Goal: Task Accomplishment & Management: Manage account settings

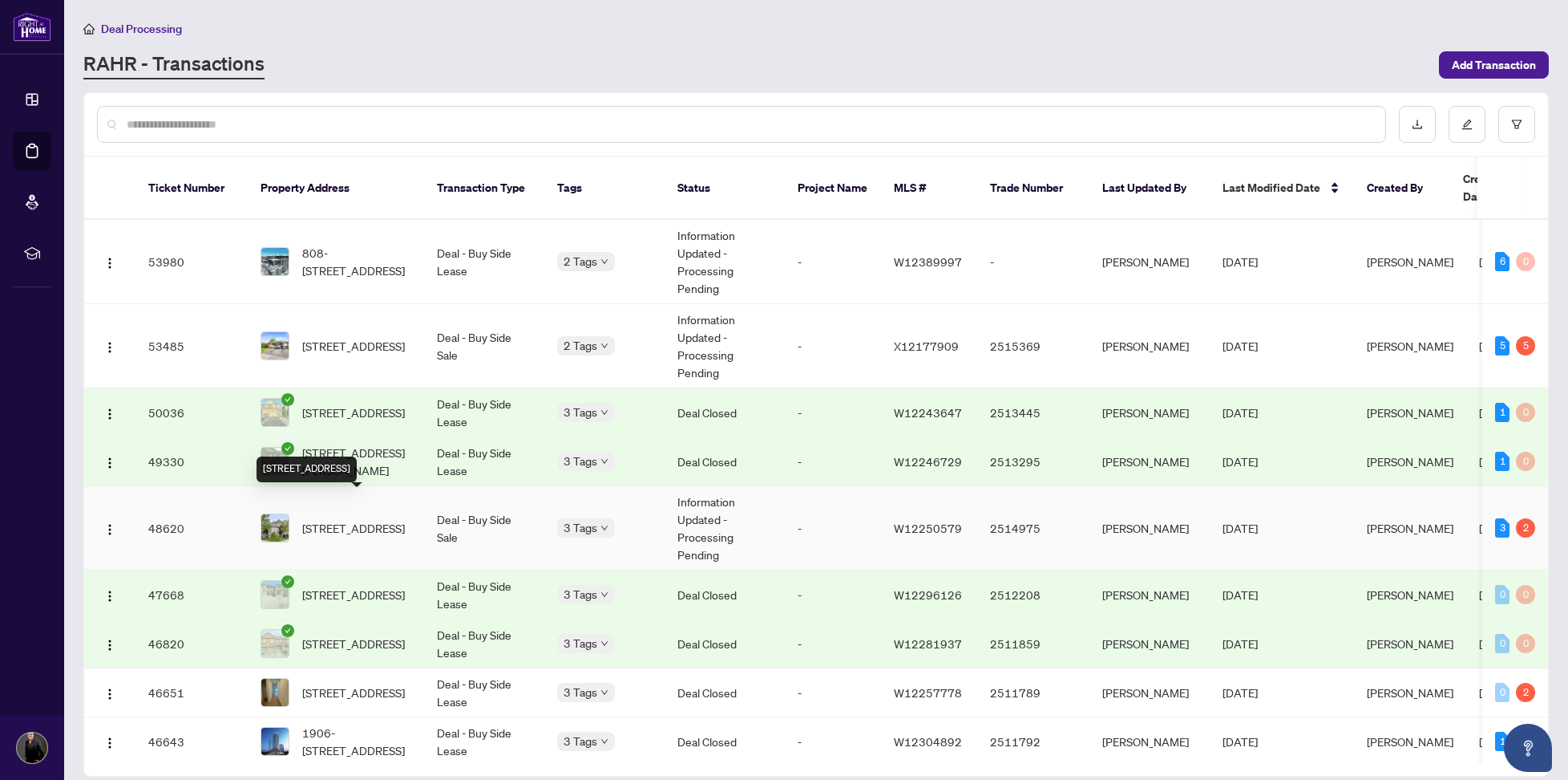
click at [312, 519] on span "[STREET_ADDRESS]" at bounding box center [354, 528] width 102 height 18
click at [348, 338] on span "[STREET_ADDRESS]" at bounding box center [354, 346] width 102 height 18
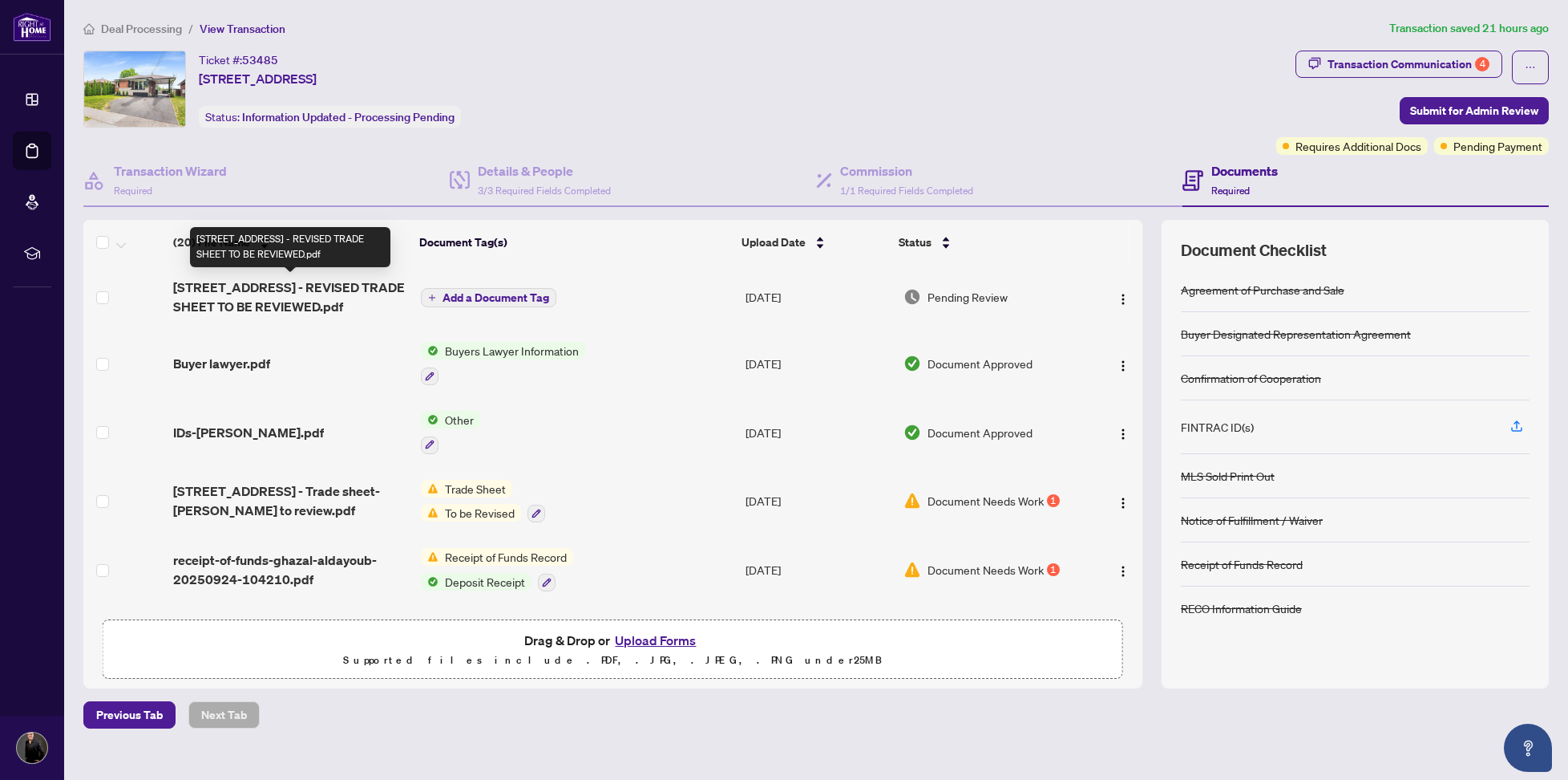
click at [251, 295] on span "[STREET_ADDRESS] - REVISED TRADE SHEET TO BE REVIEWED.pdf" at bounding box center [290, 297] width 235 height 39
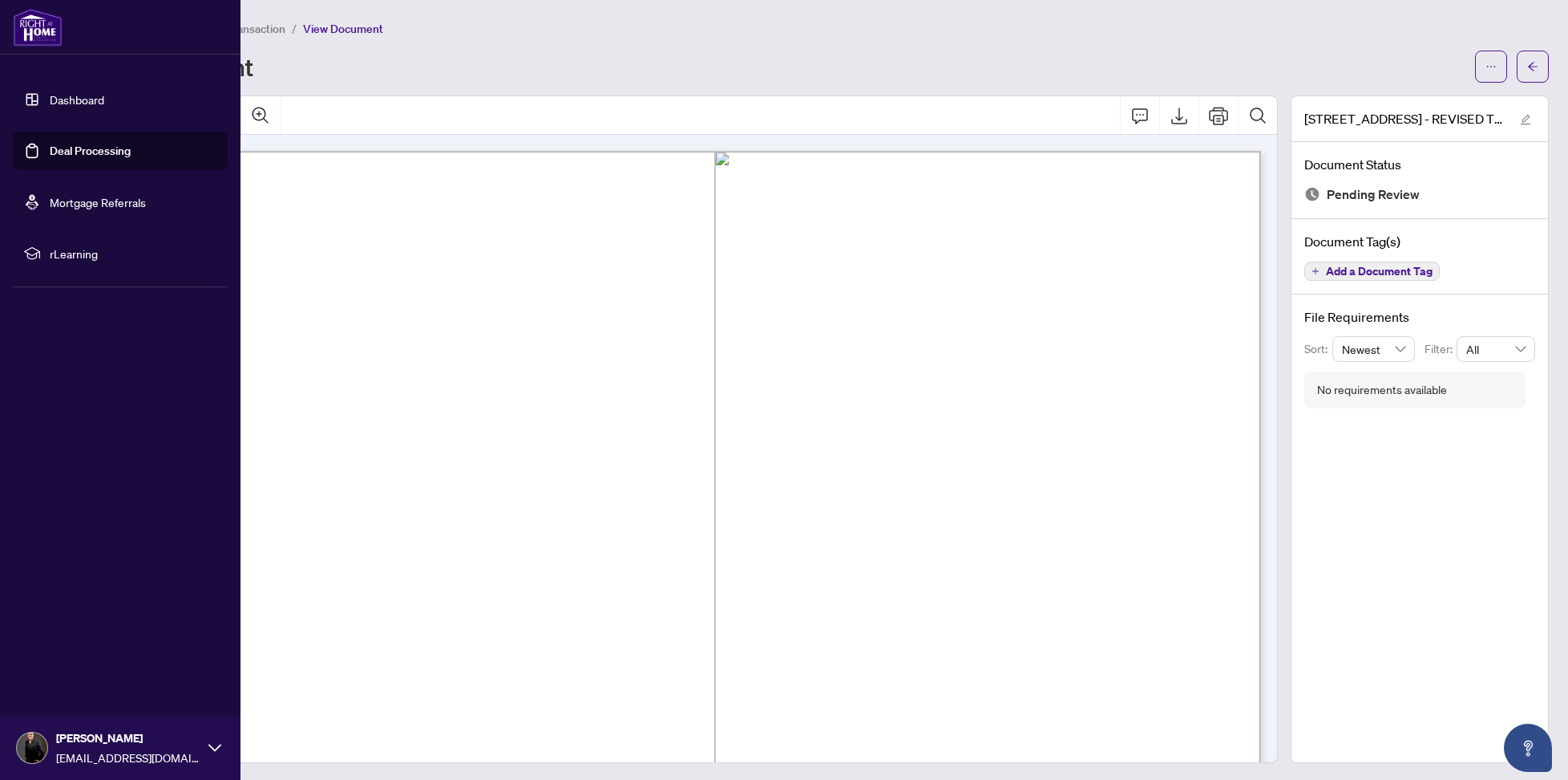
click at [49, 107] on link "Dashboard" at bounding box center [77, 100] width 55 height 14
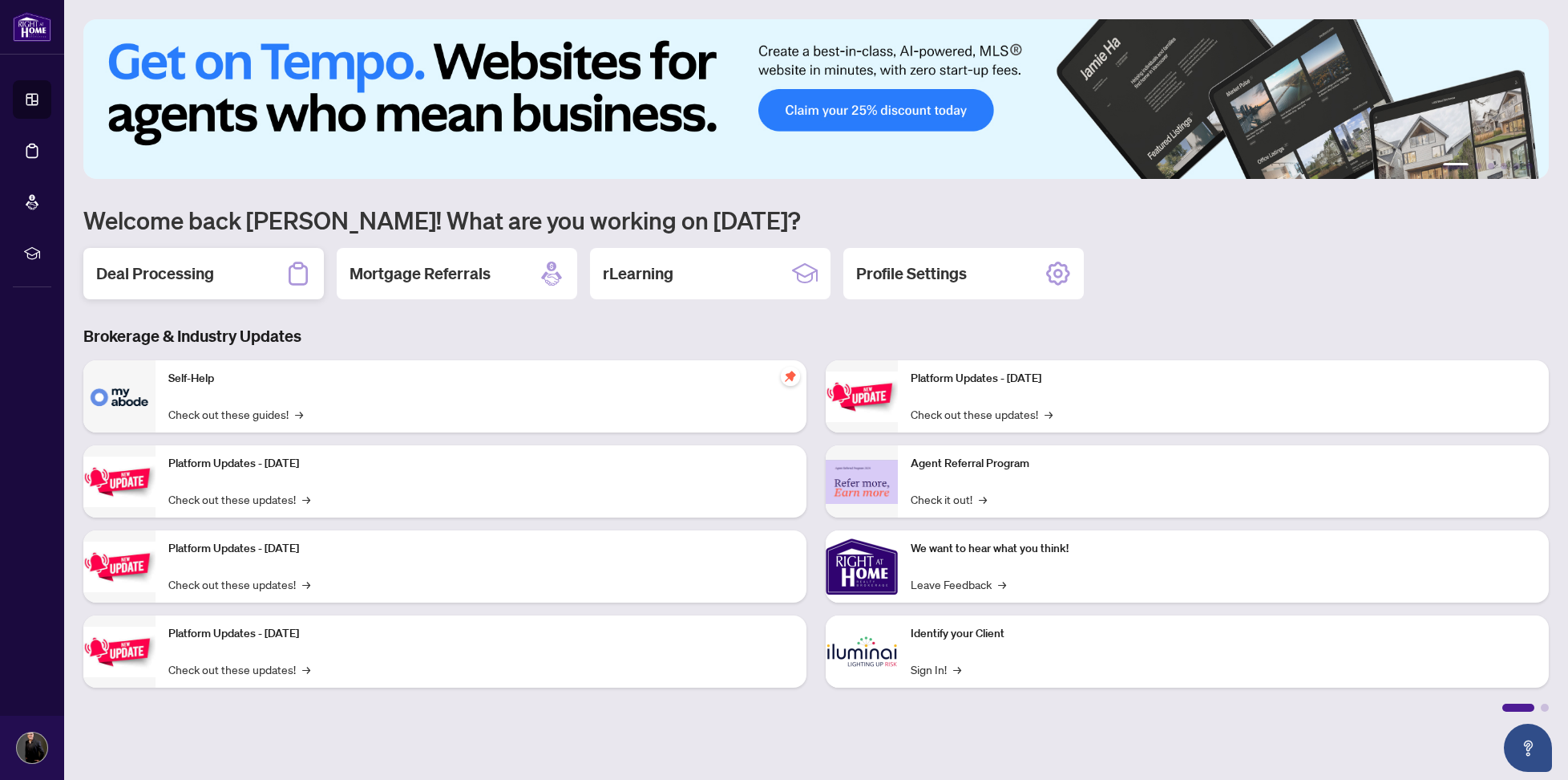
click at [173, 278] on h2 "Deal Processing" at bounding box center [155, 273] width 118 height 22
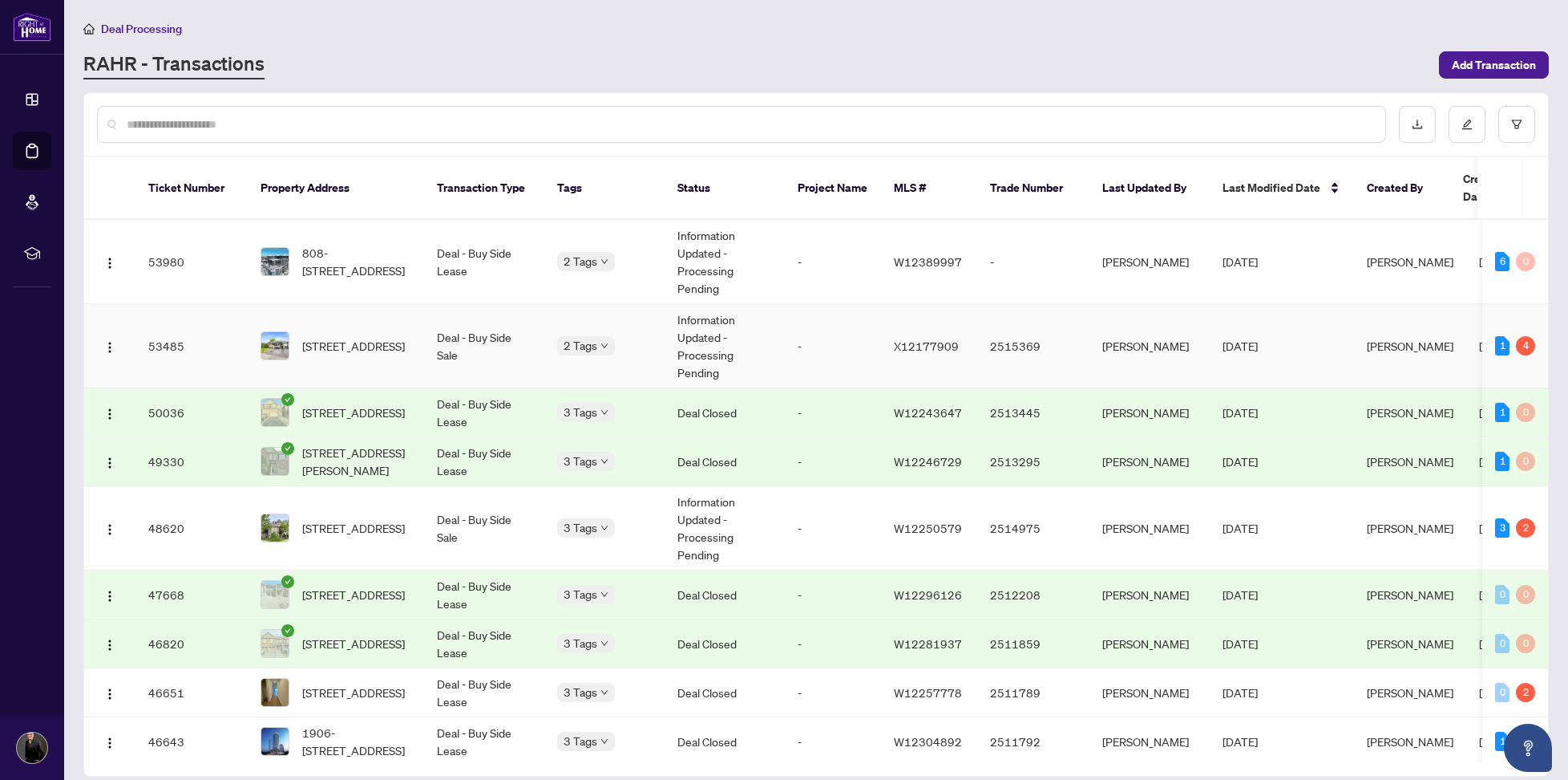
scroll to position [84, 0]
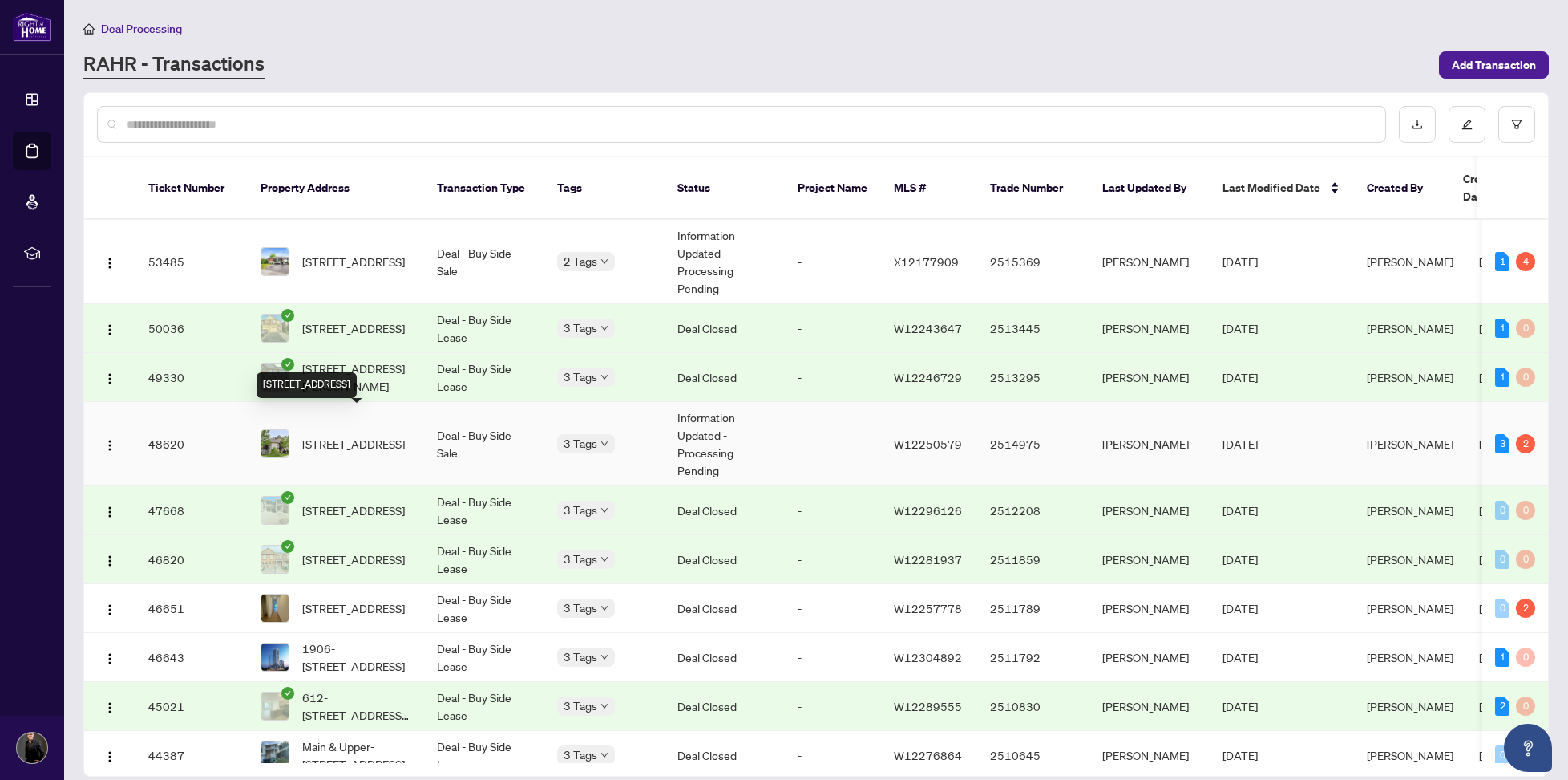
click at [349, 435] on span "[STREET_ADDRESS]" at bounding box center [354, 444] width 102 height 18
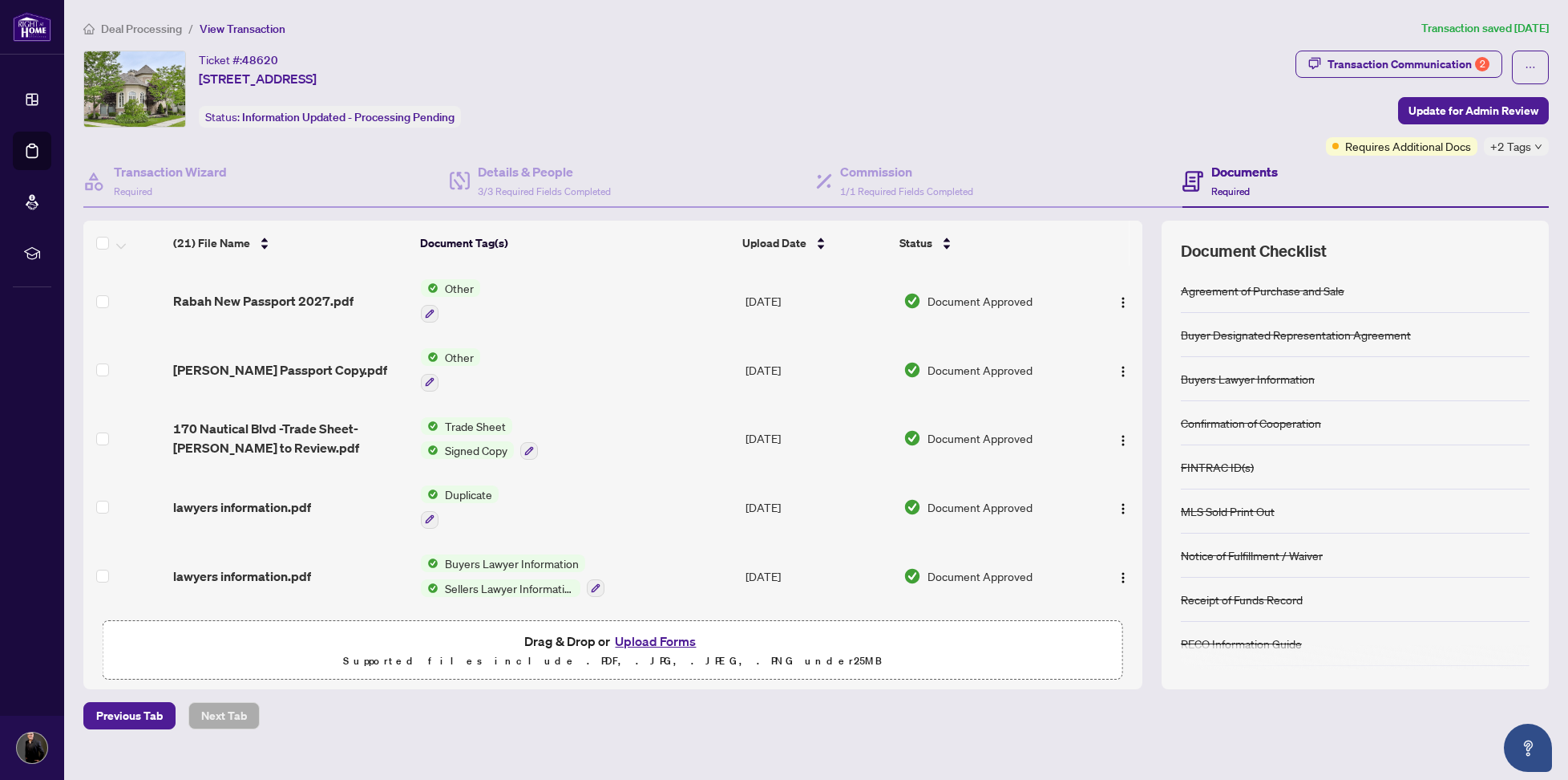
scroll to position [239, 0]
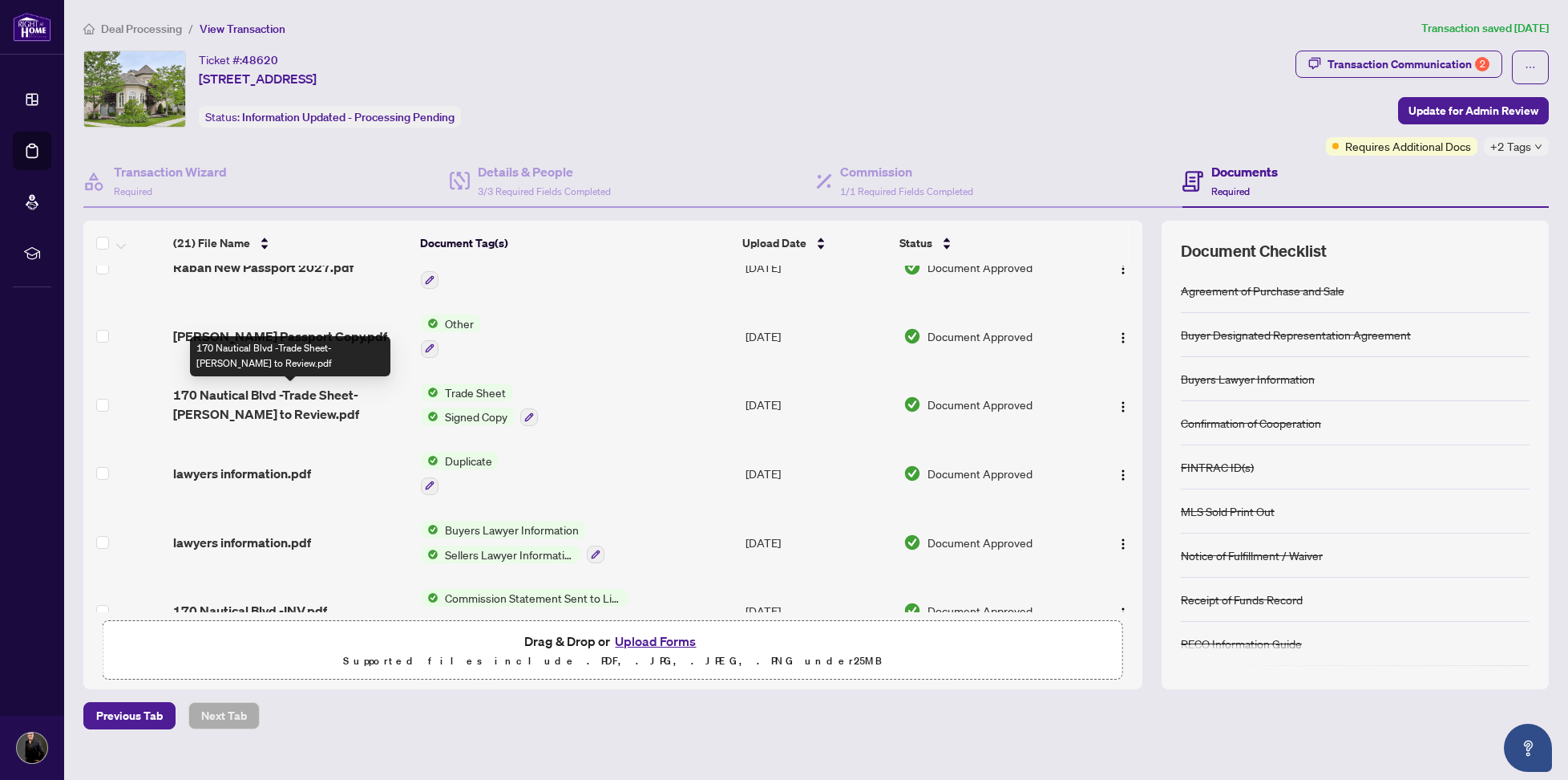
click at [324, 394] on span "170 Nautical Blvd -Trade Sheet-[PERSON_NAME] to Review.pdf" at bounding box center [290, 404] width 235 height 39
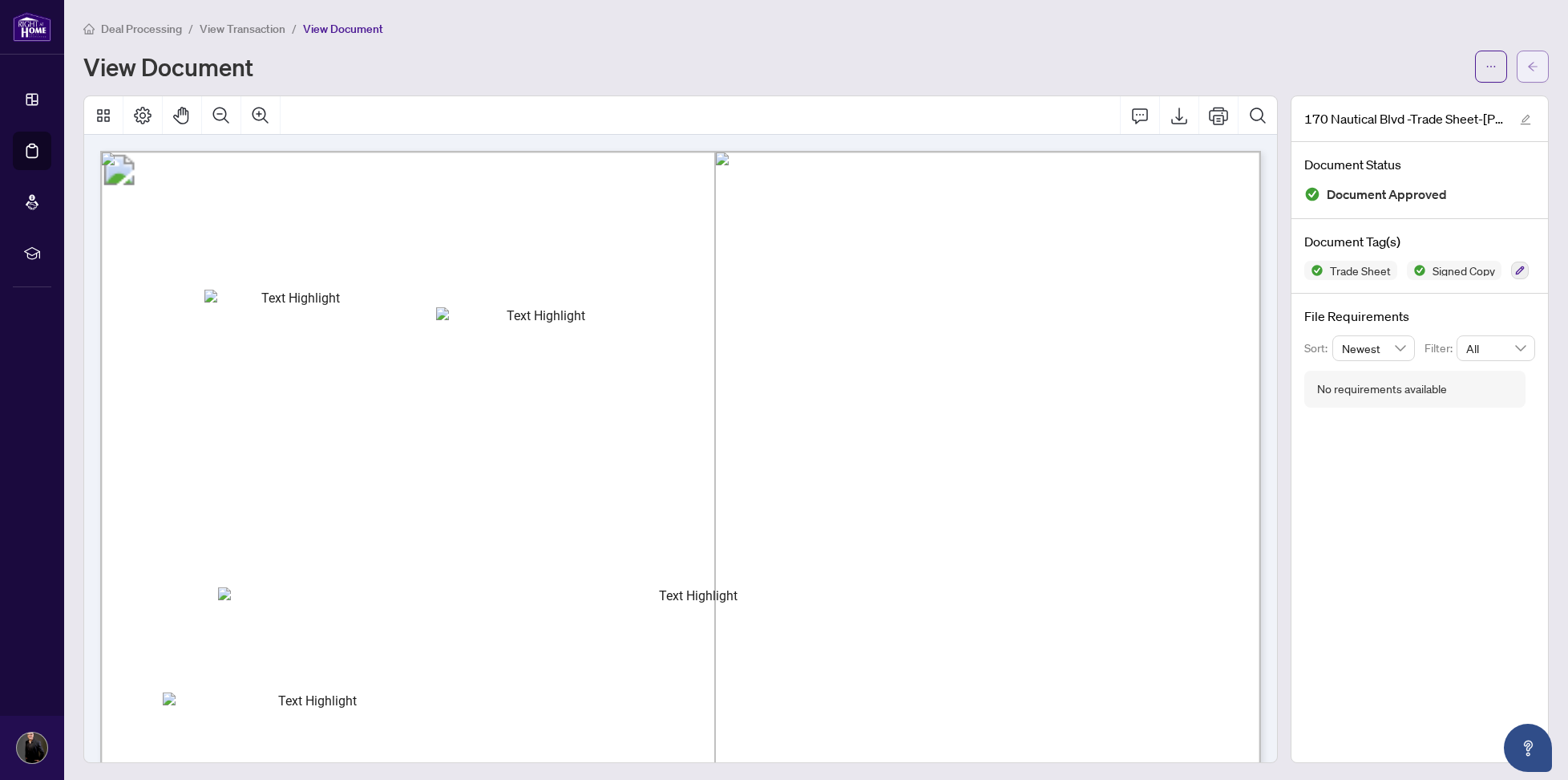
click at [1545, 69] on button "button" at bounding box center [1533, 66] width 32 height 32
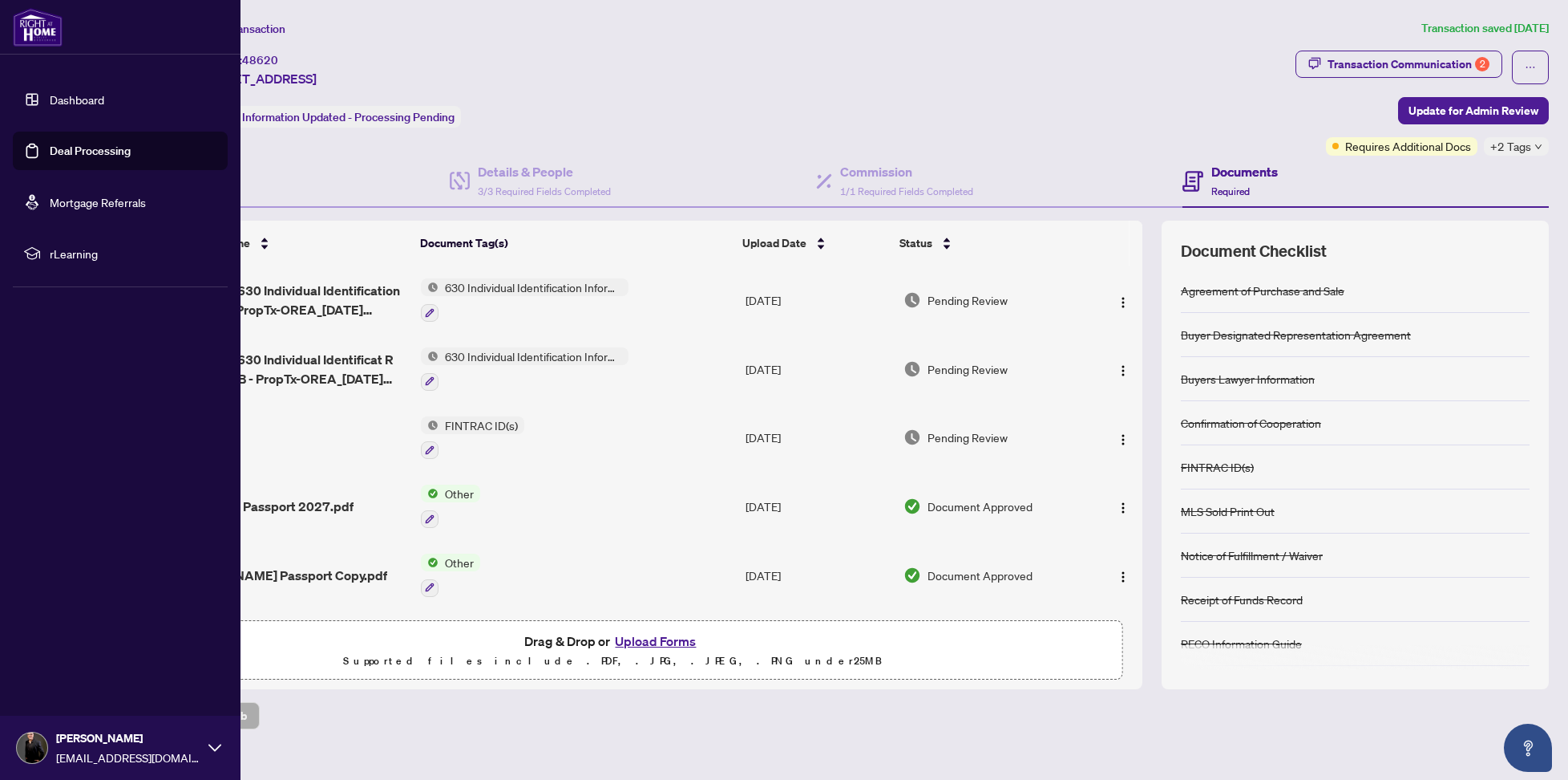
click at [49, 102] on link "Dashboard" at bounding box center [77, 100] width 55 height 14
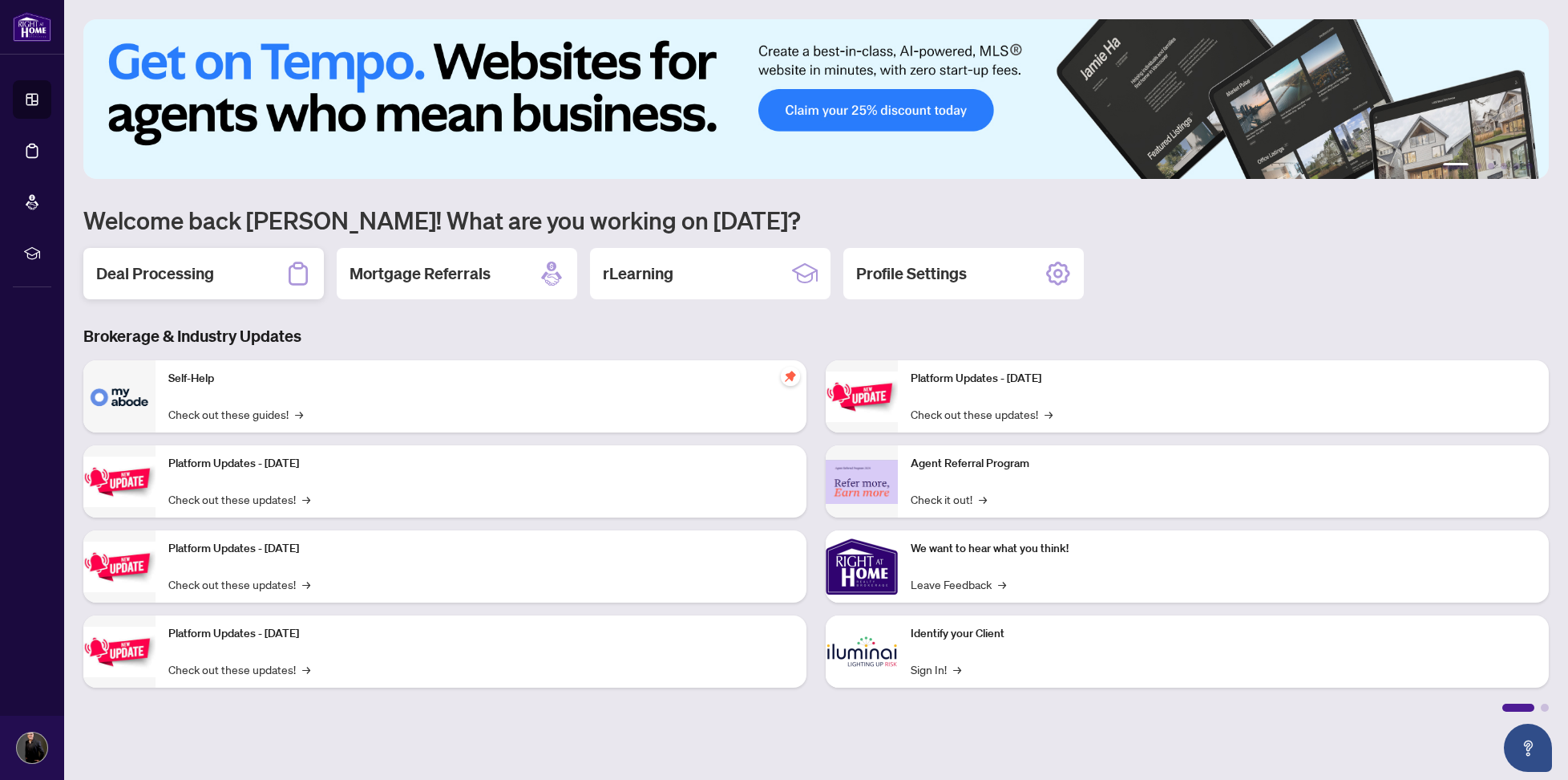
click at [175, 277] on h2 "Deal Processing" at bounding box center [155, 273] width 118 height 22
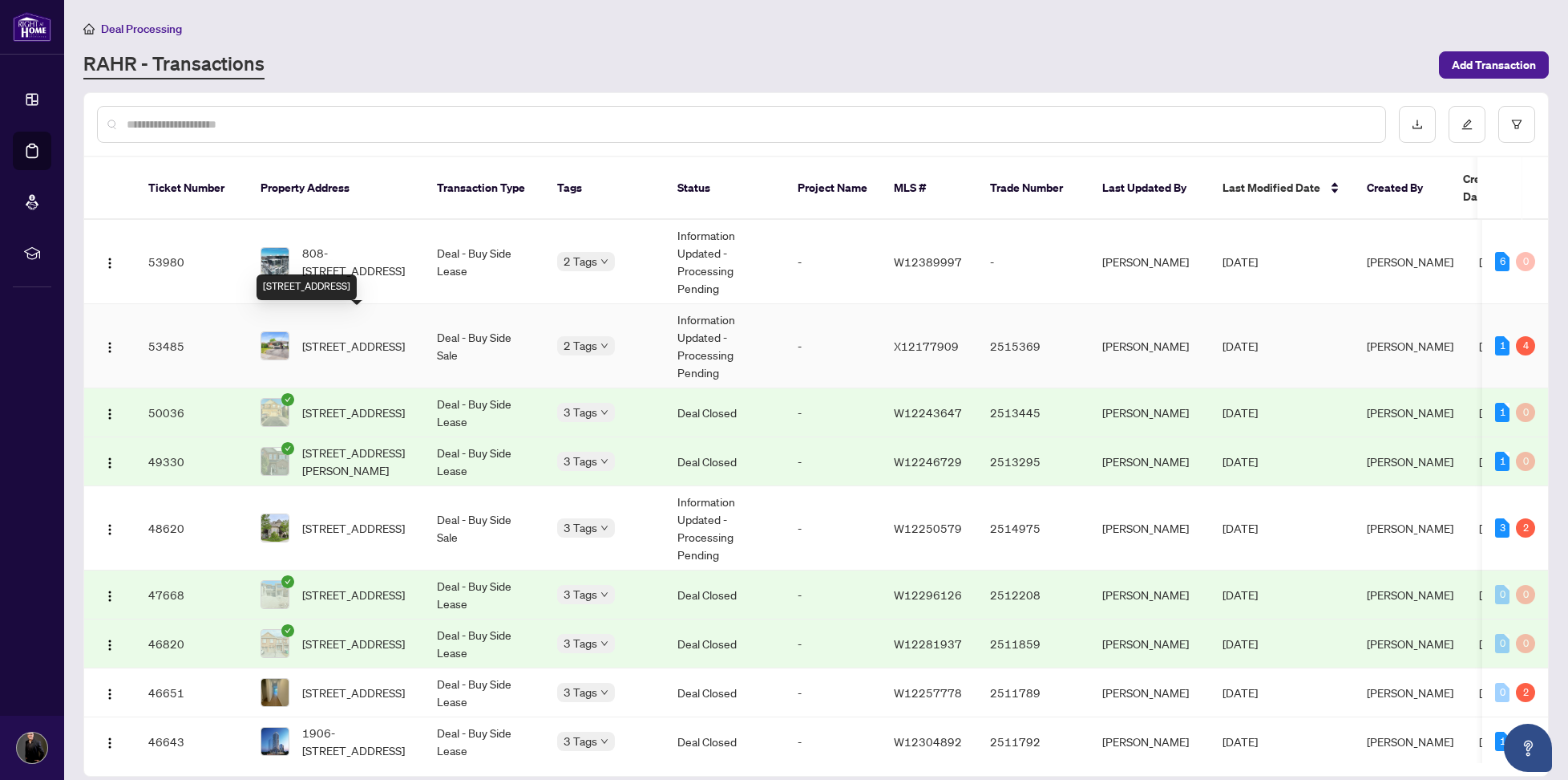
click at [329, 337] on span "[STREET_ADDRESS]" at bounding box center [354, 346] width 102 height 18
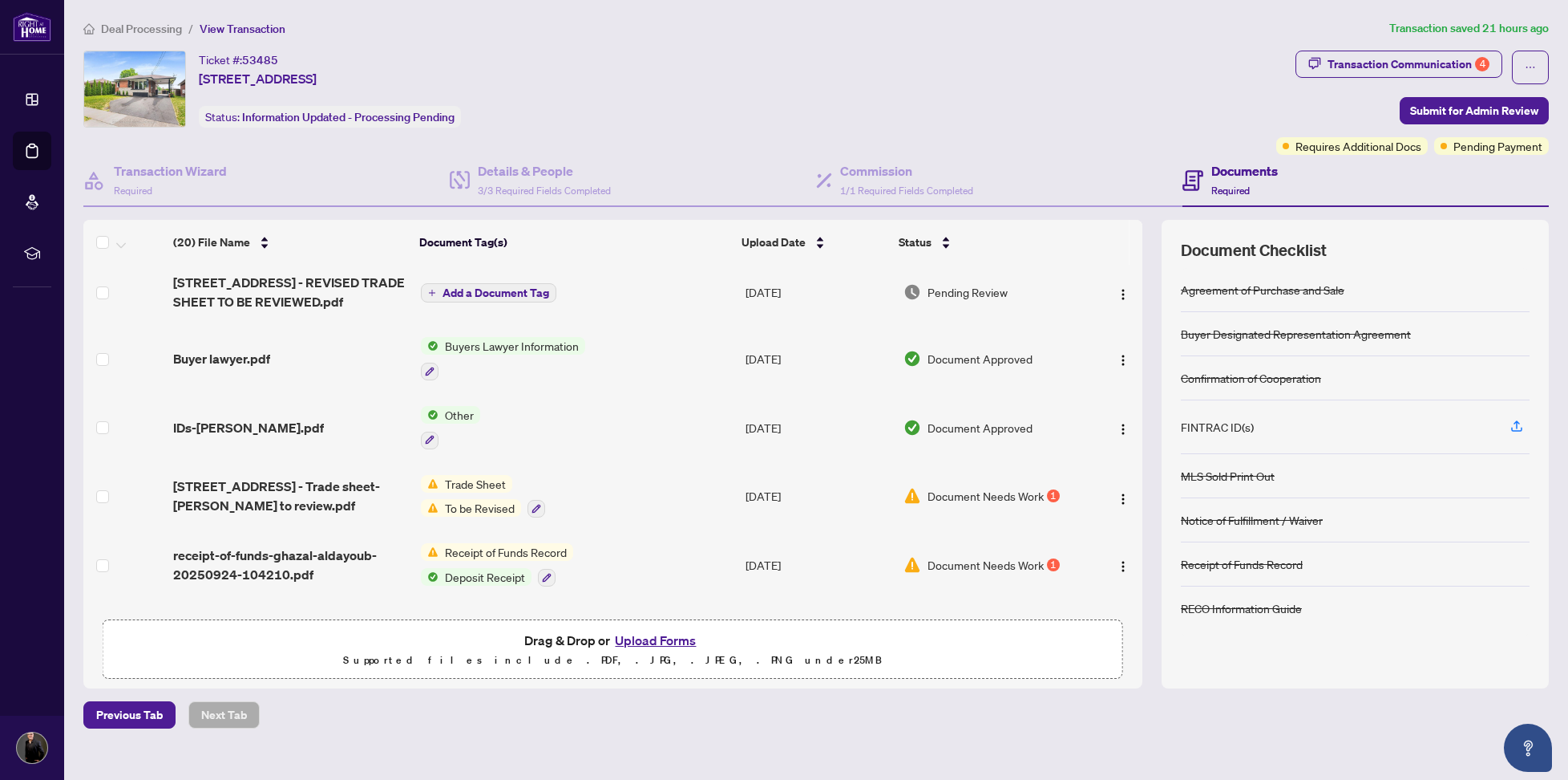
scroll to position [5, 0]
click at [1475, 60] on div "Transaction Communication 4" at bounding box center [1409, 64] width 162 height 26
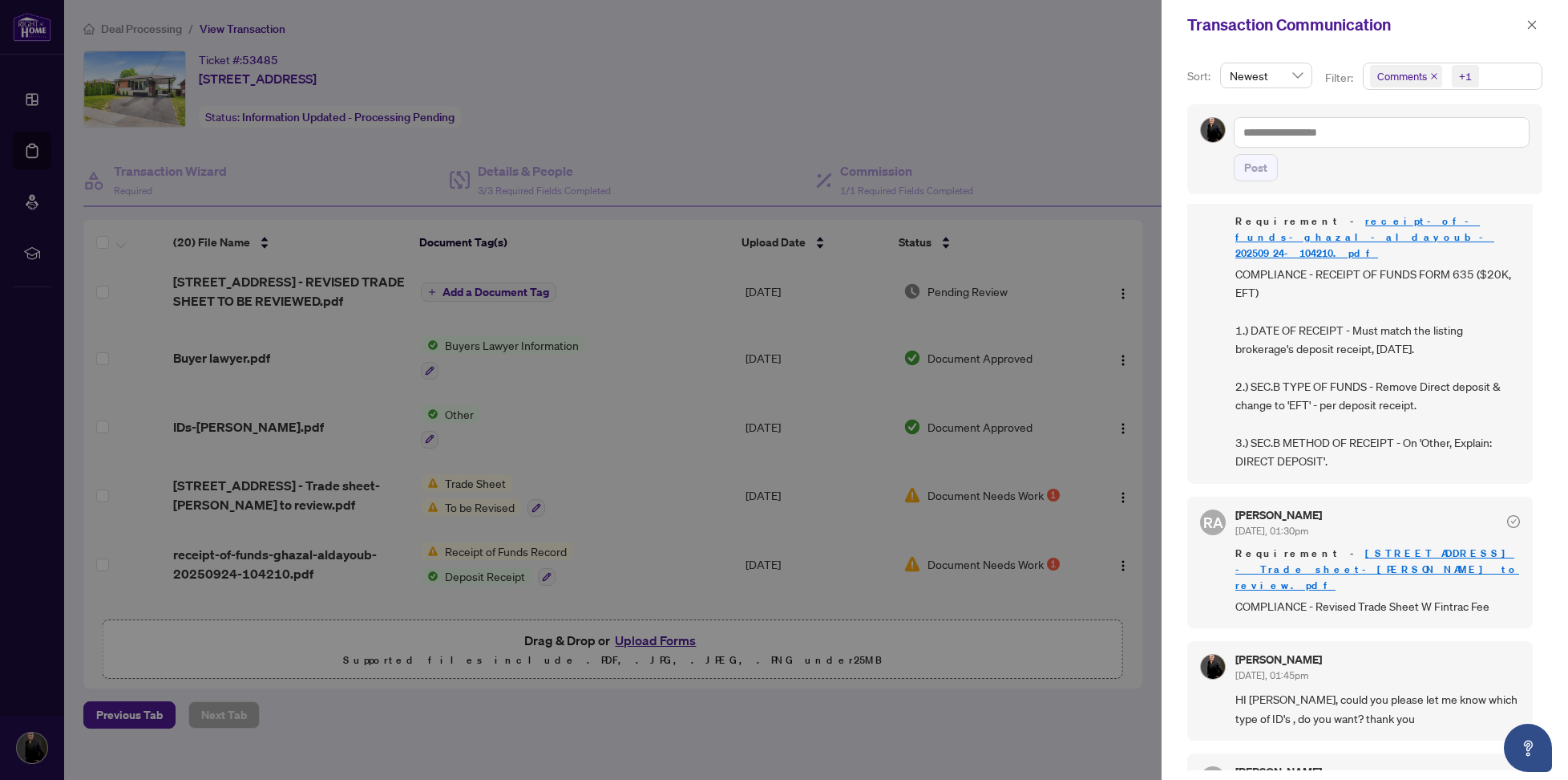
scroll to position [0, 0]
click at [271, 563] on div at bounding box center [784, 390] width 1568 height 780
click at [290, 560] on div at bounding box center [784, 390] width 1568 height 780
click at [300, 559] on div at bounding box center [784, 390] width 1568 height 780
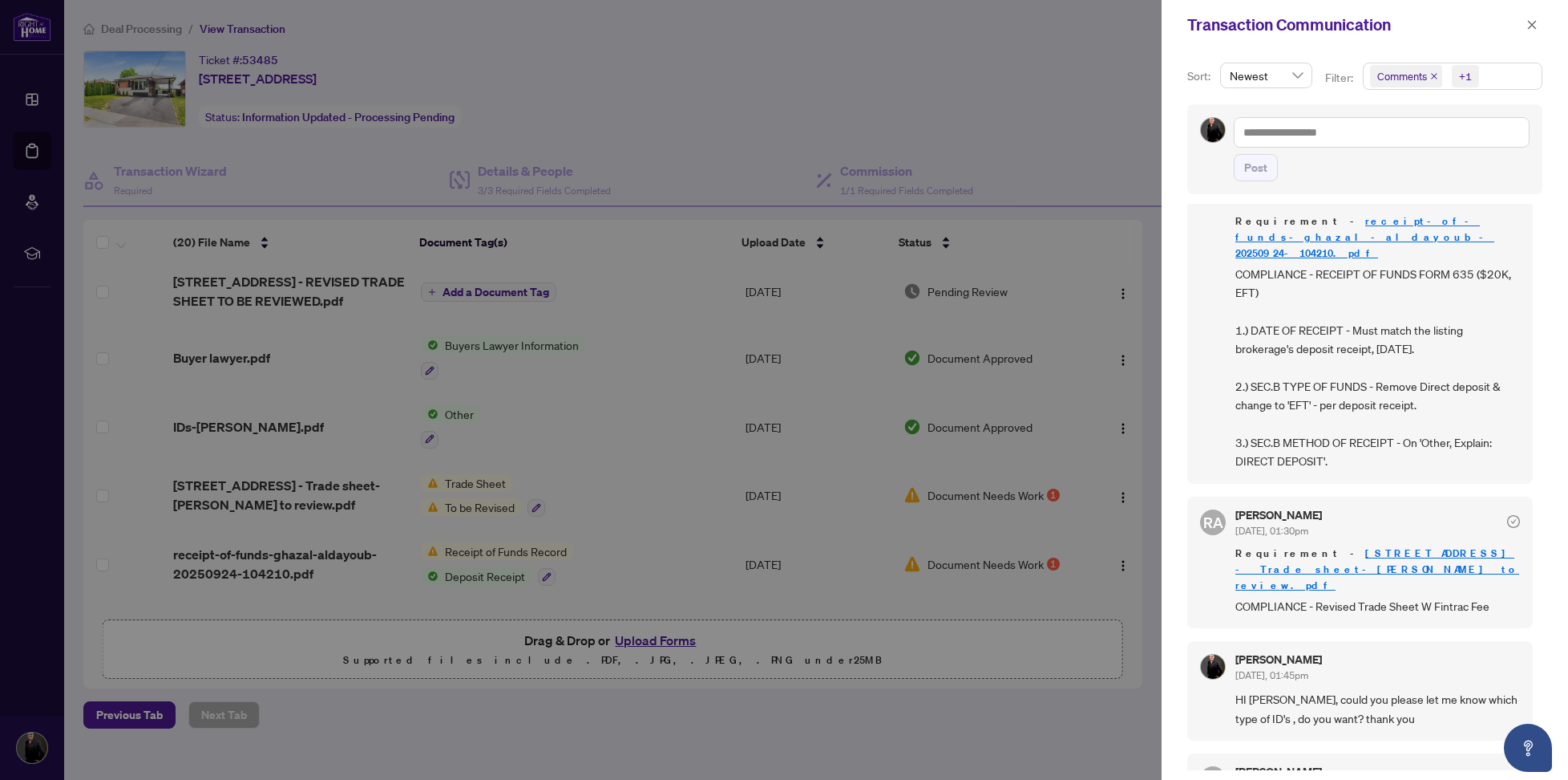
click at [300, 559] on div at bounding box center [784, 390] width 1568 height 780
click at [1529, 22] on icon "close" at bounding box center [1533, 25] width 9 height 9
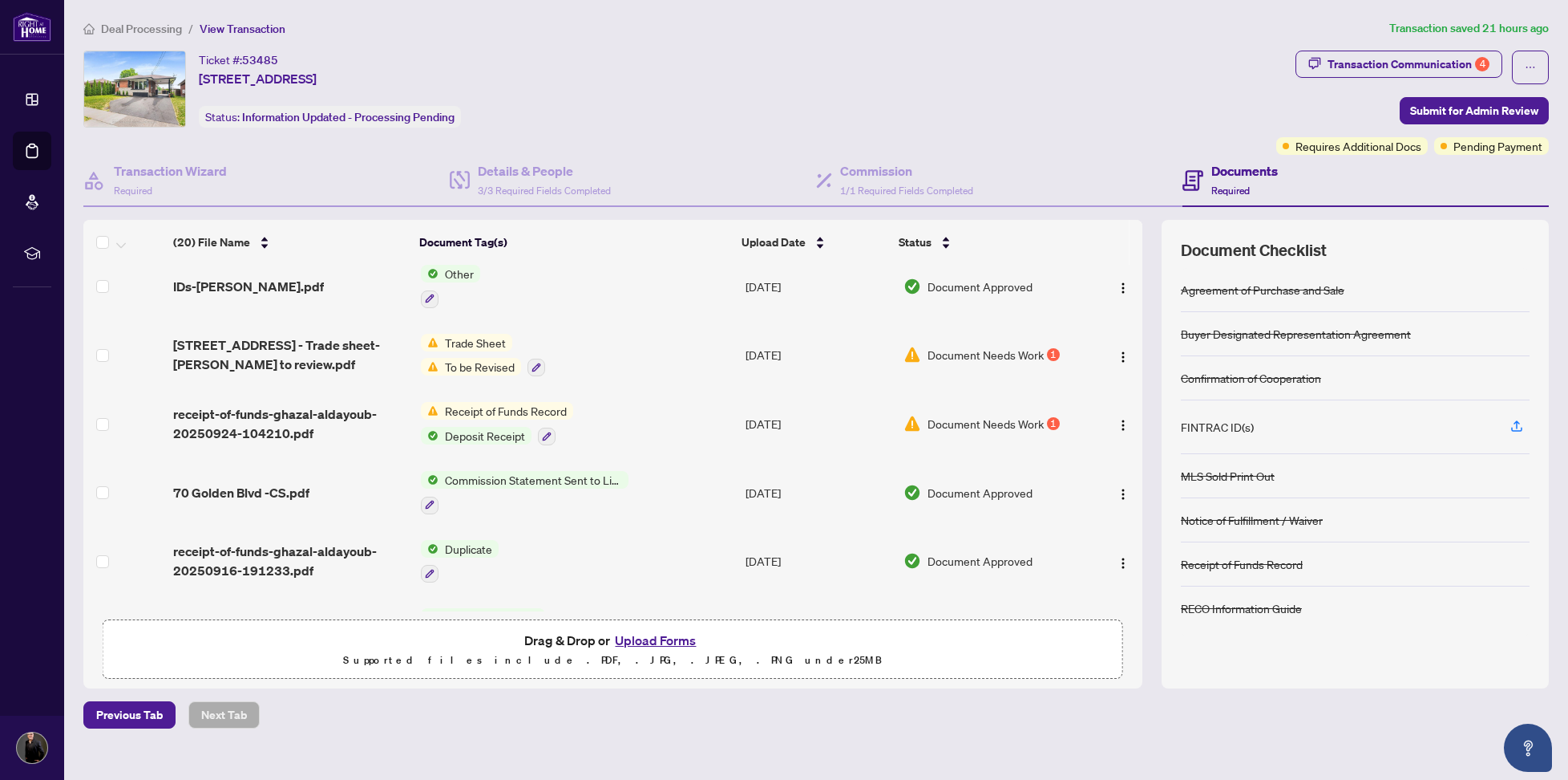
scroll to position [124, 0]
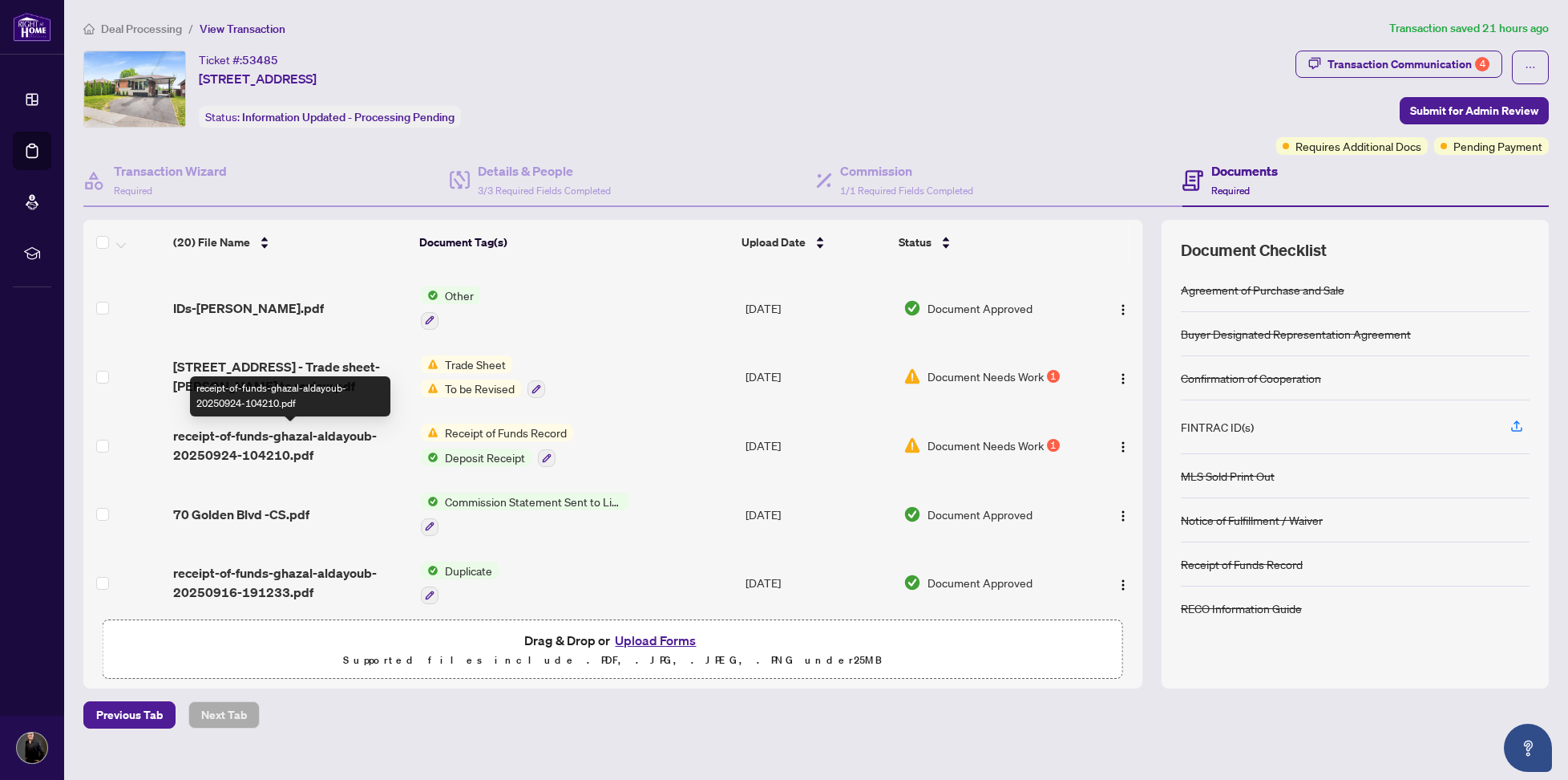
click at [298, 437] on span "receipt-of-funds-ghazal-aldayoub-20250924-104210.pdf" at bounding box center [290, 446] width 235 height 39
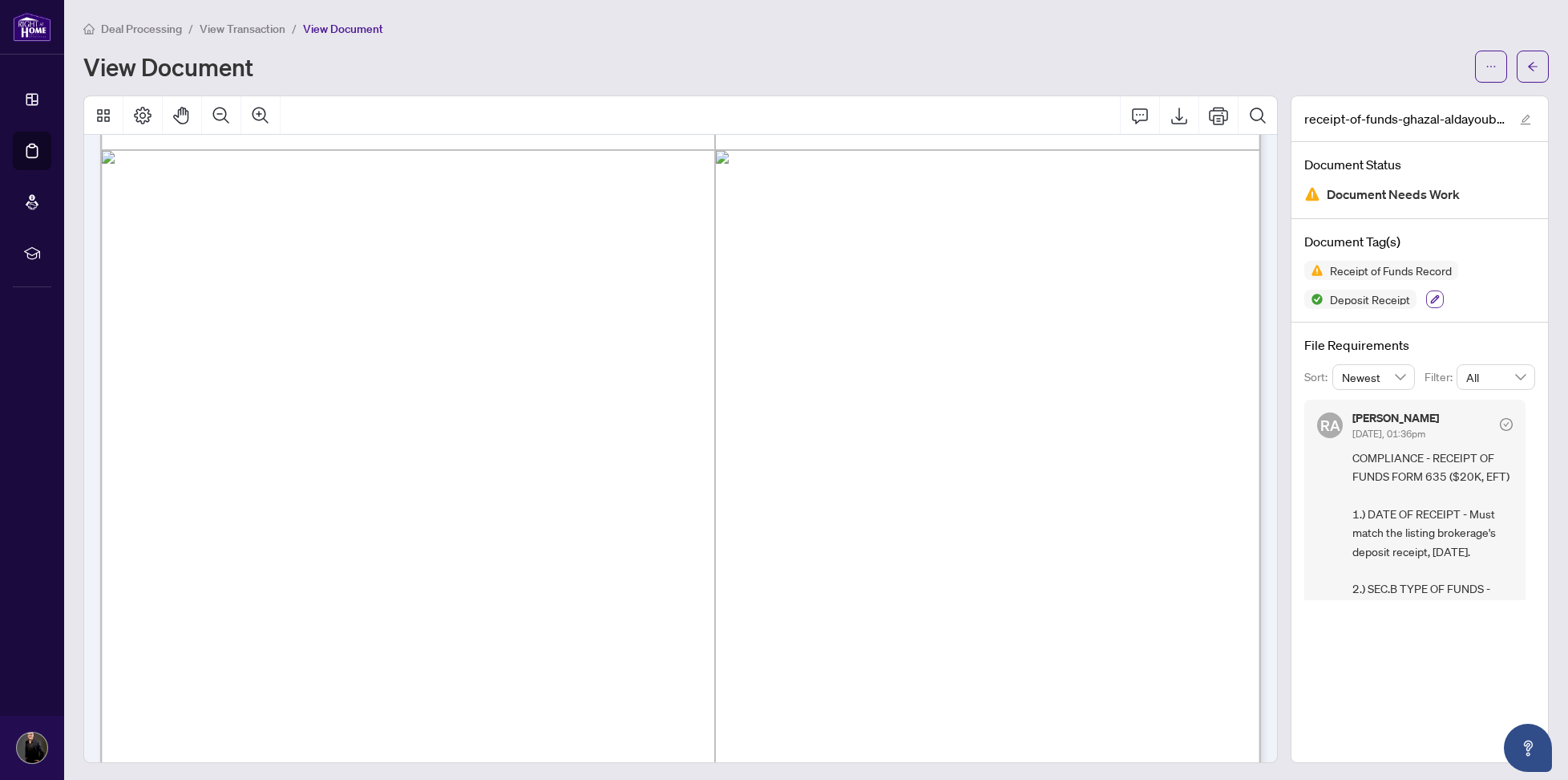
click at [1434, 299] on icon "button" at bounding box center [1435, 299] width 10 height 10
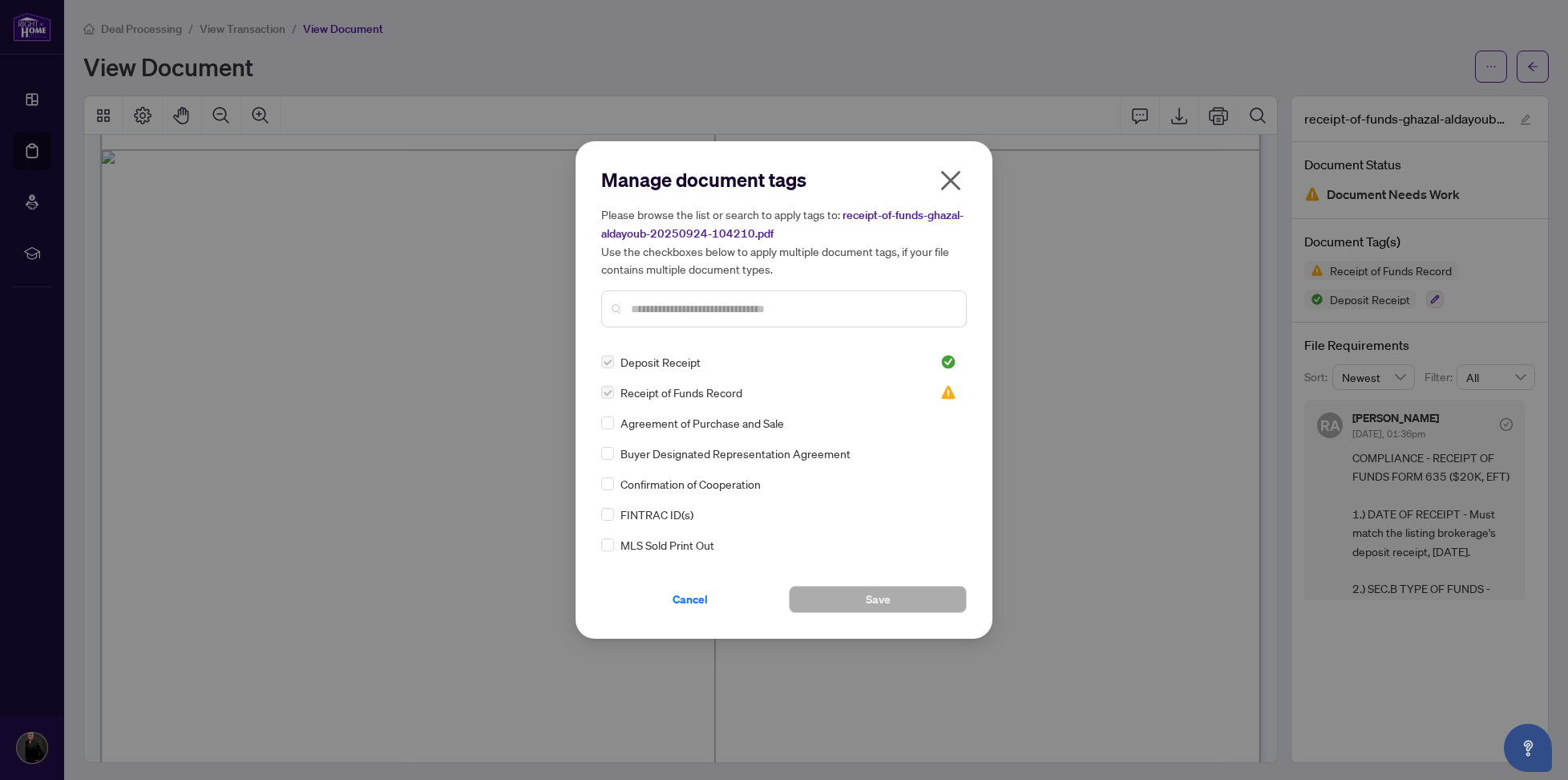
click at [949, 179] on icon "close" at bounding box center [951, 181] width 20 height 20
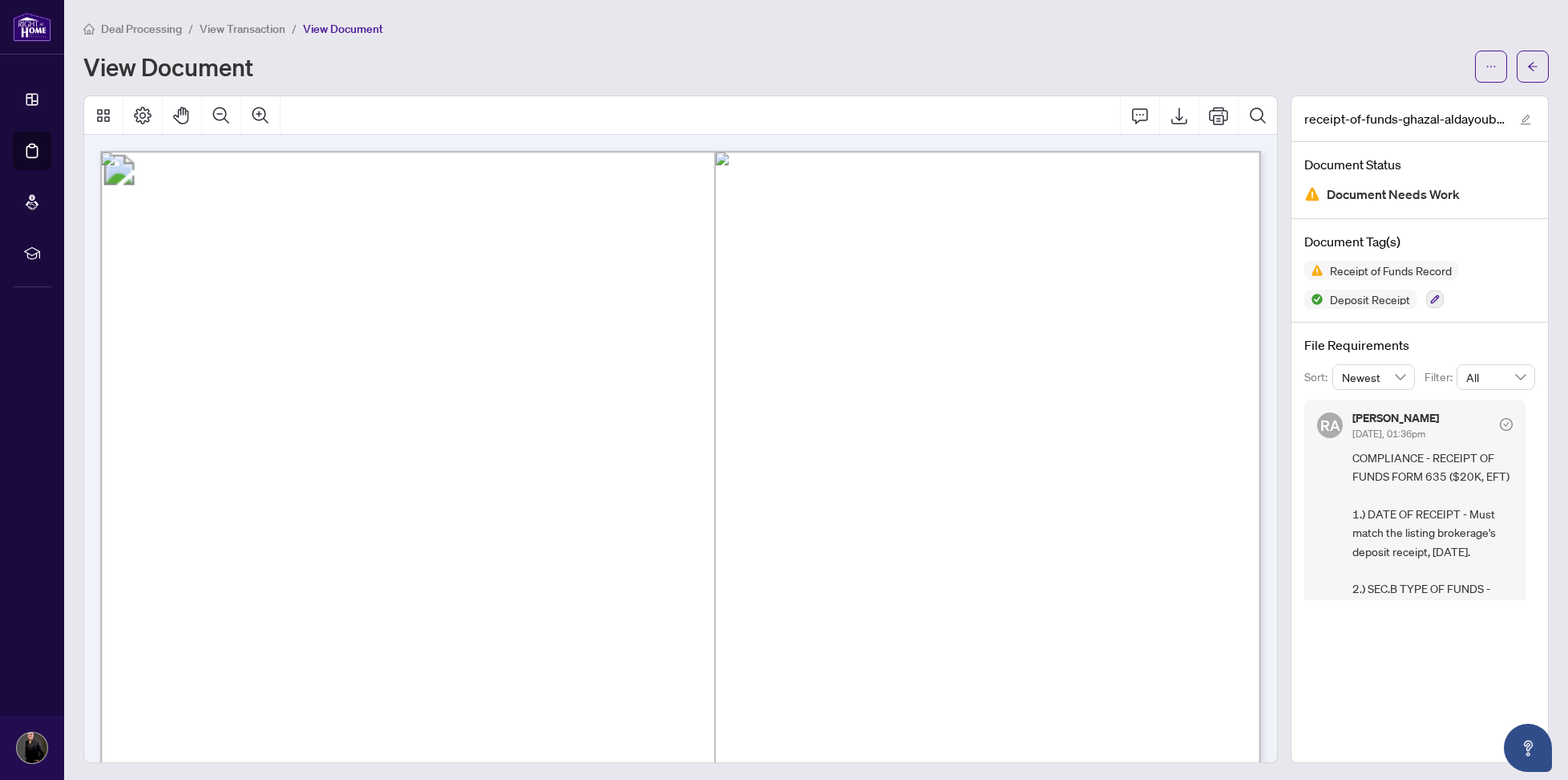
click at [385, 608] on span "$20,000.00" at bounding box center [387, 610] width 94 height 24
click at [436, 611] on span "$20,000.00" at bounding box center [387, 610] width 94 height 24
click at [461, 641] on span "[DATE]" at bounding box center [431, 637] width 57 height 22
click at [1531, 66] on icon "arrow-left" at bounding box center [1533, 66] width 10 height 9
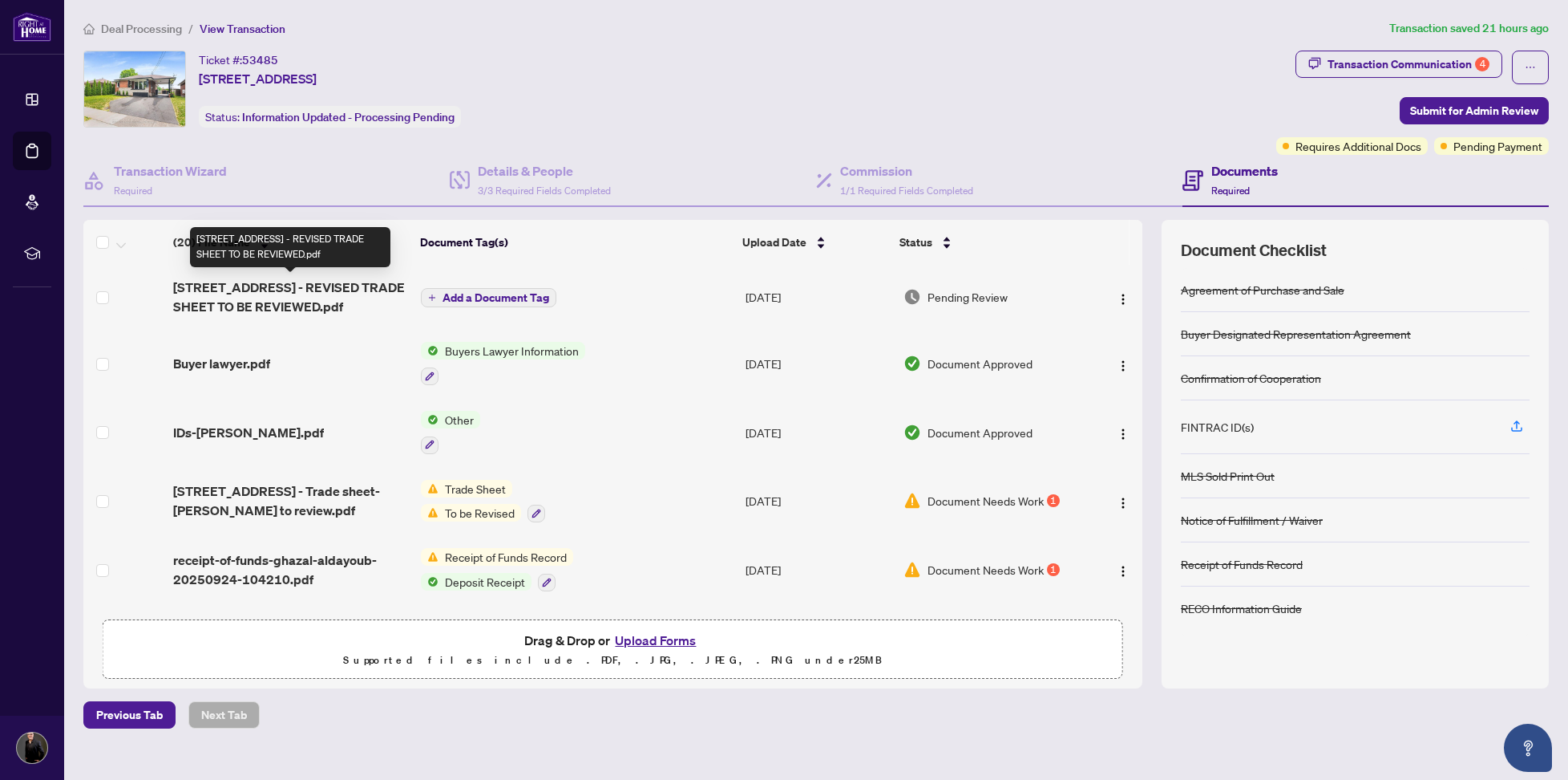
click at [287, 304] on span "[STREET_ADDRESS] - REVISED TRADE SHEET TO BE REVIEWED.pdf" at bounding box center [290, 297] width 235 height 39
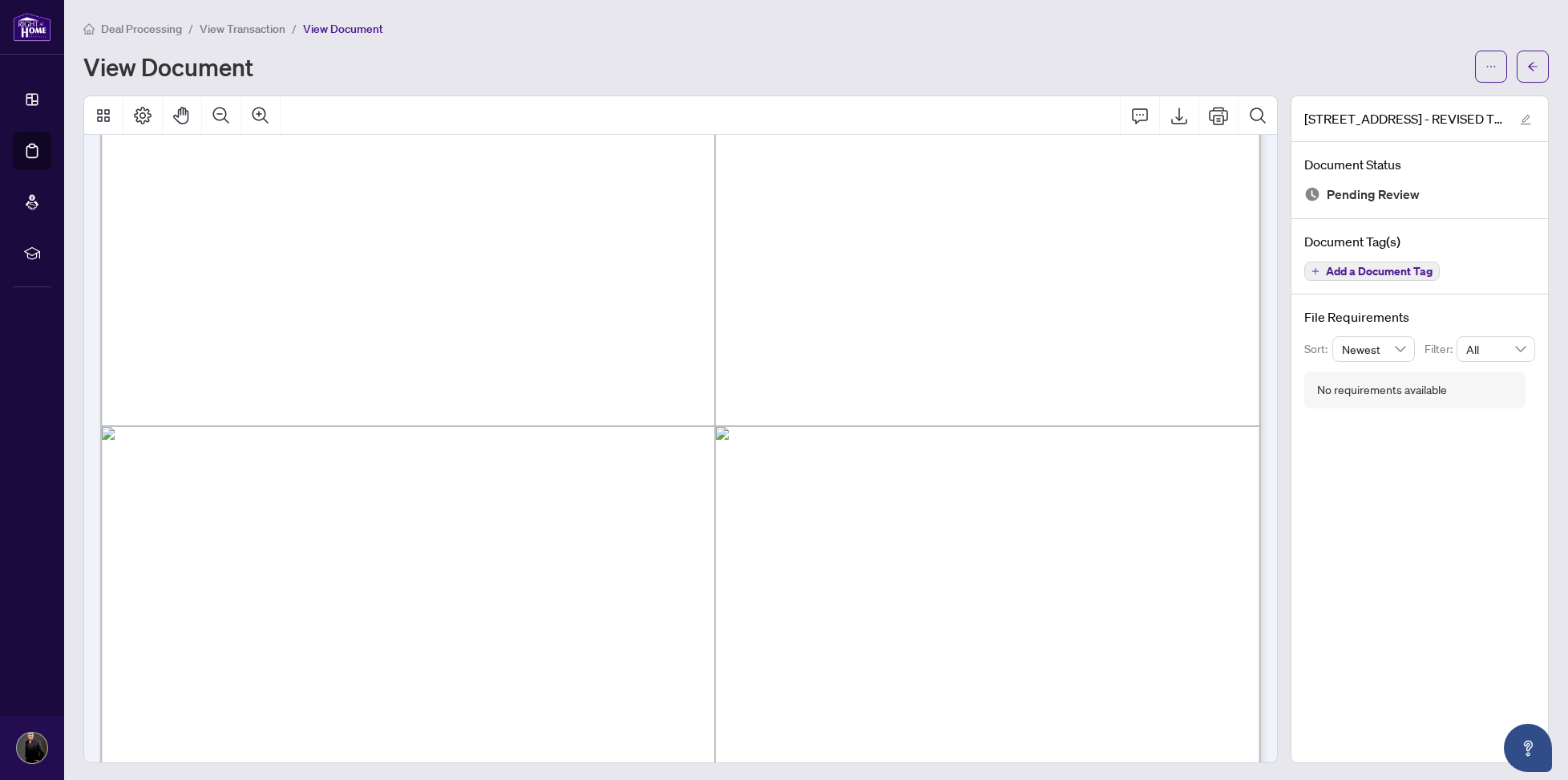
scroll to position [353, 0]
click at [1527, 69] on button "button" at bounding box center [1533, 66] width 32 height 32
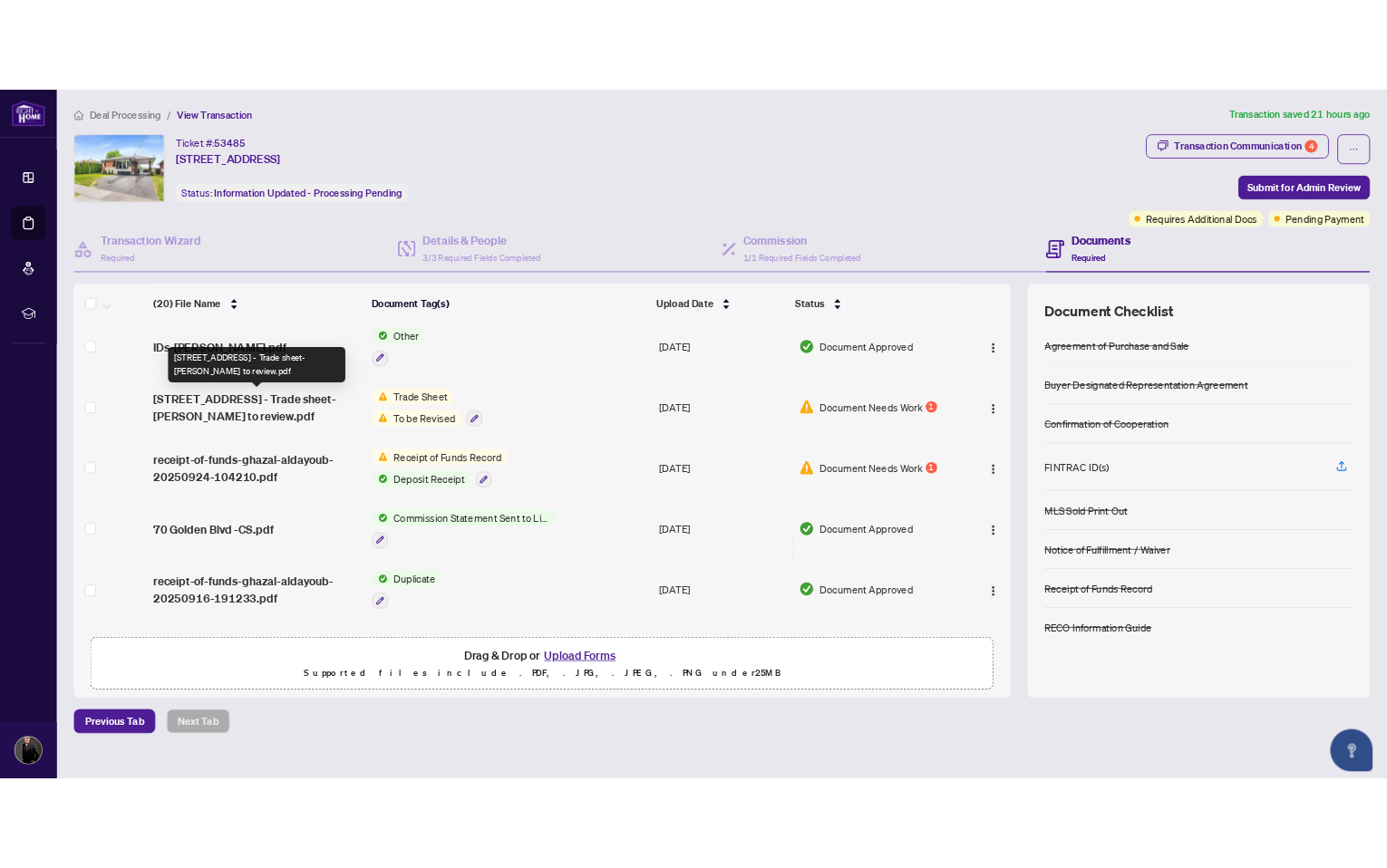
scroll to position [160, 0]
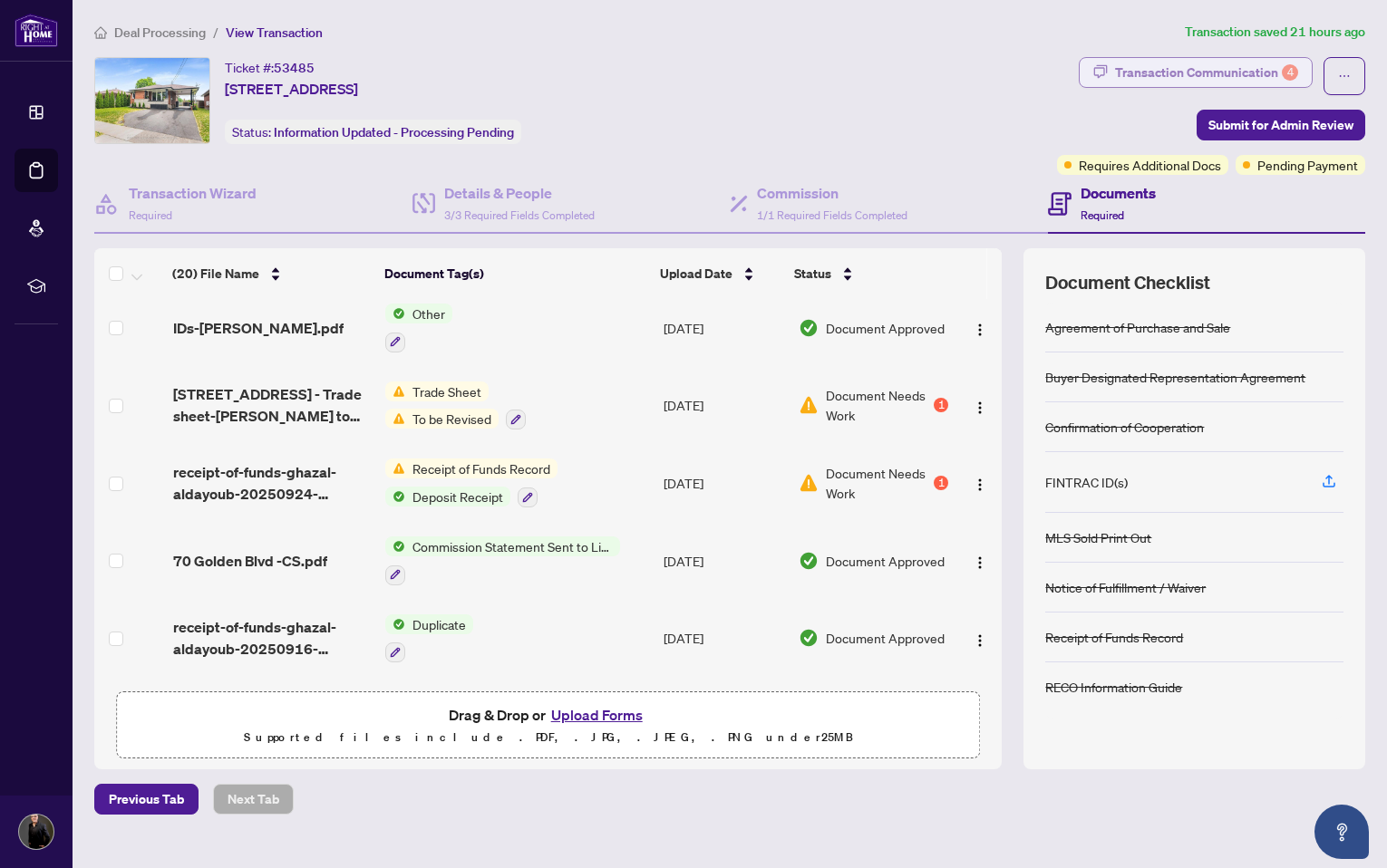
click at [1246, 76] on div "Transaction Communication 4" at bounding box center [1207, 72] width 183 height 29
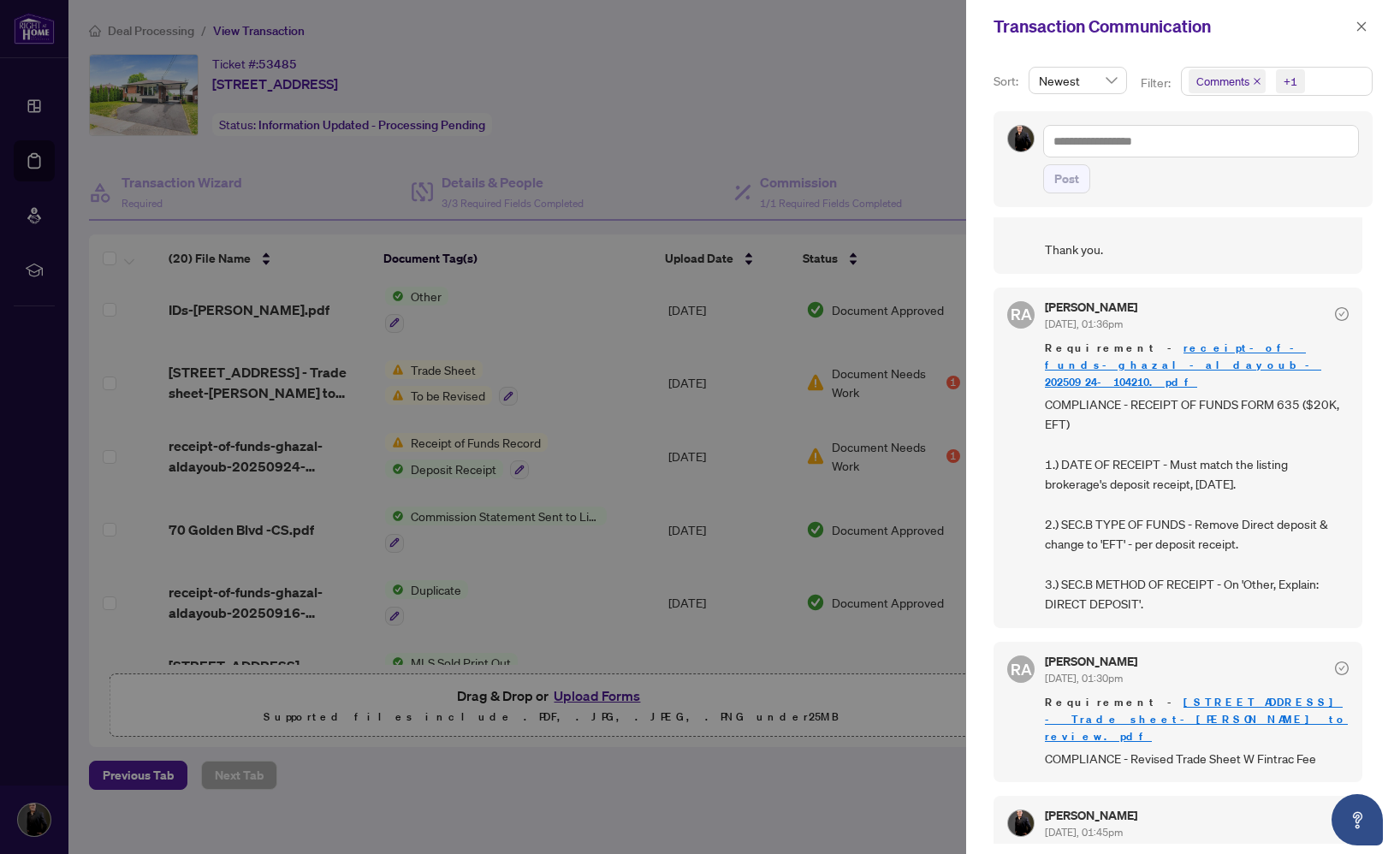
scroll to position [372, 0]
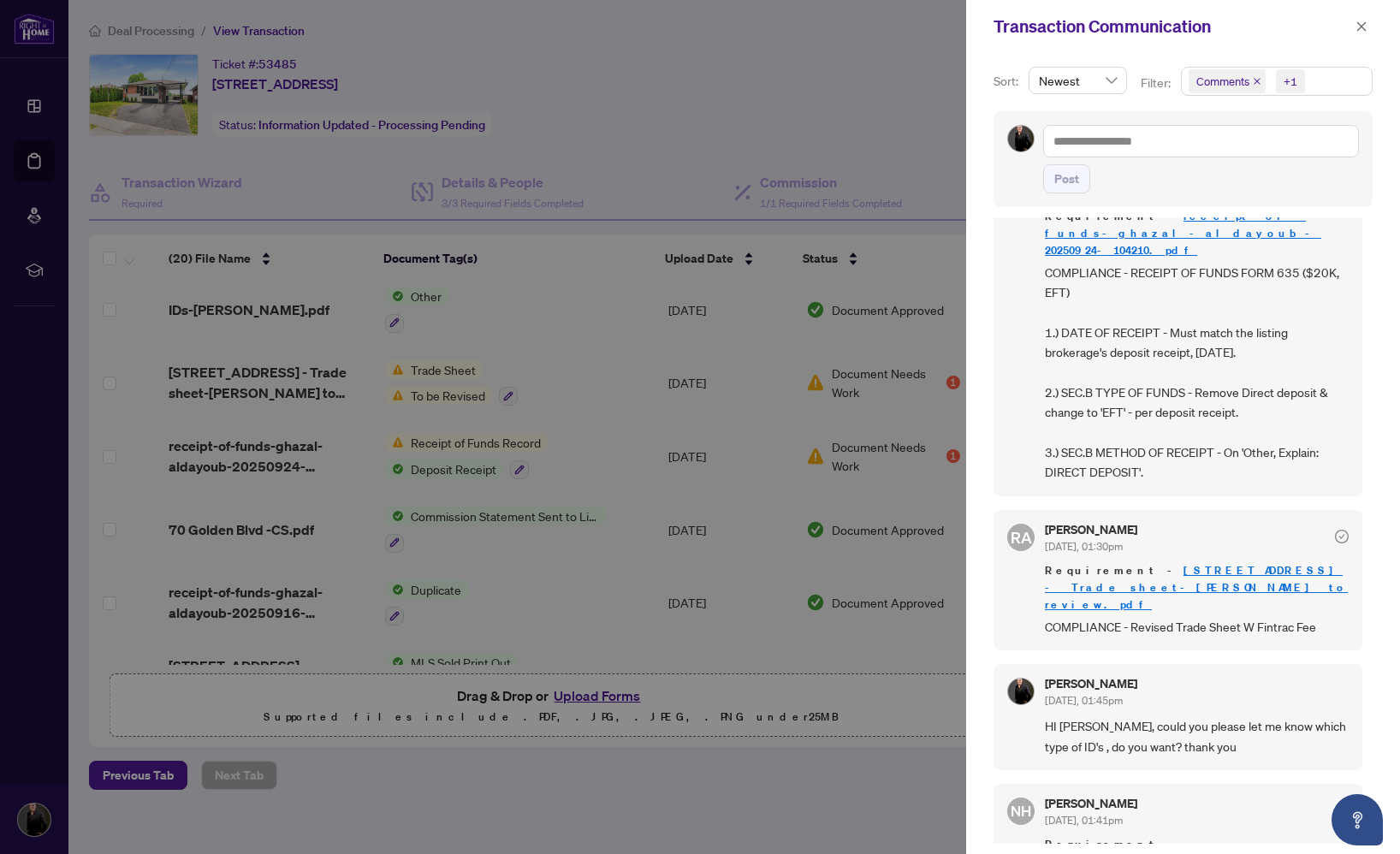
drag, startPoint x: 1045, startPoint y: 309, endPoint x: 1152, endPoint y: 471, distance: 194.1
click at [1152, 471] on div "[PERSON_NAME] [DATE], 01:36pm Requirement - receipt-of-funds-ghazal-aldayoub-20…" at bounding box center [1179, 326] width 369 height 341
copy span "1.) DATE OF RECEIPT - Must match the listing brokerage's deposit receipt, [DATE…"
click at [1361, 21] on icon "close" at bounding box center [1361, 26] width 12 height 12
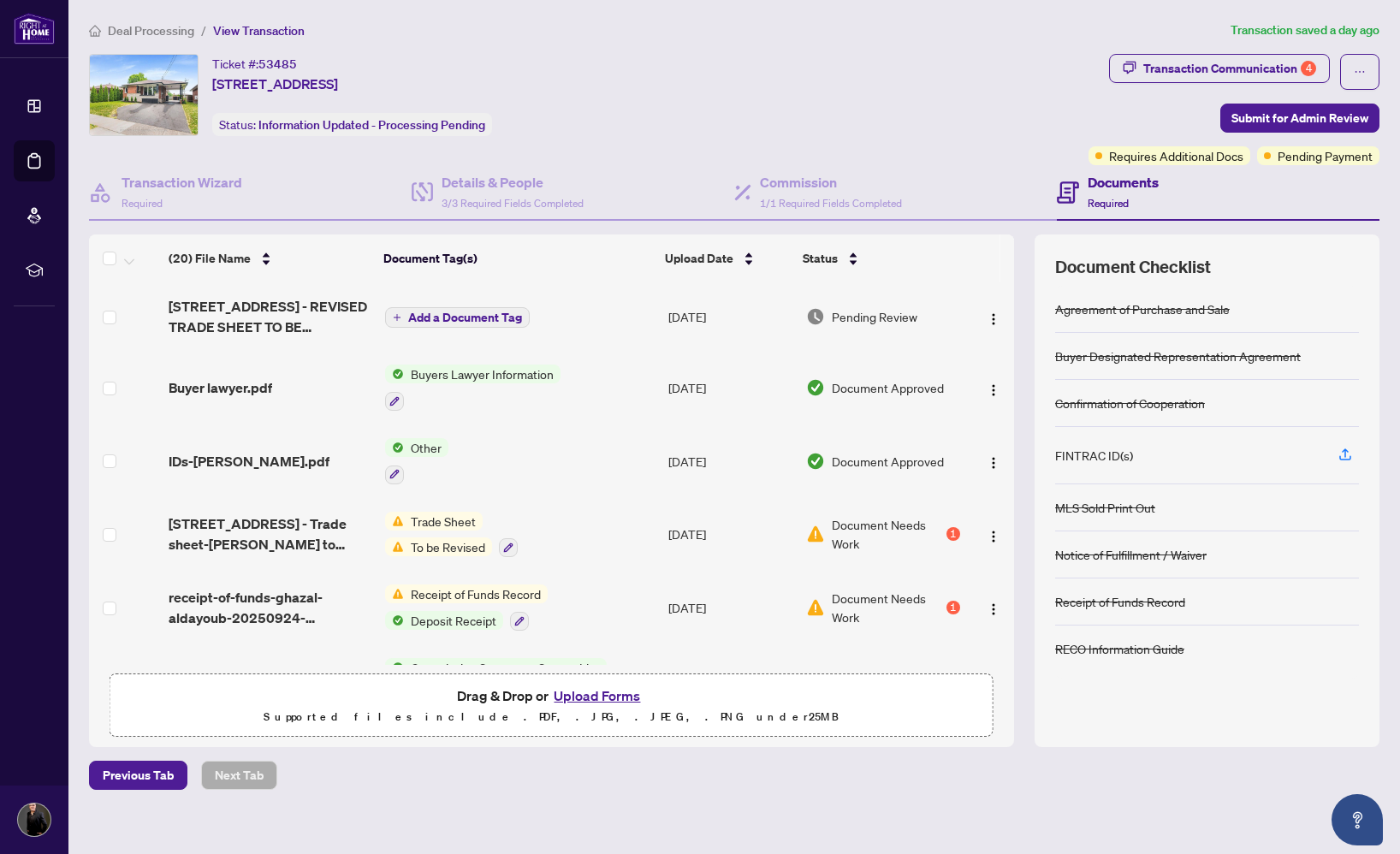
scroll to position [0, 0]
click at [603, 697] on button "Upload Forms" at bounding box center [597, 696] width 97 height 23
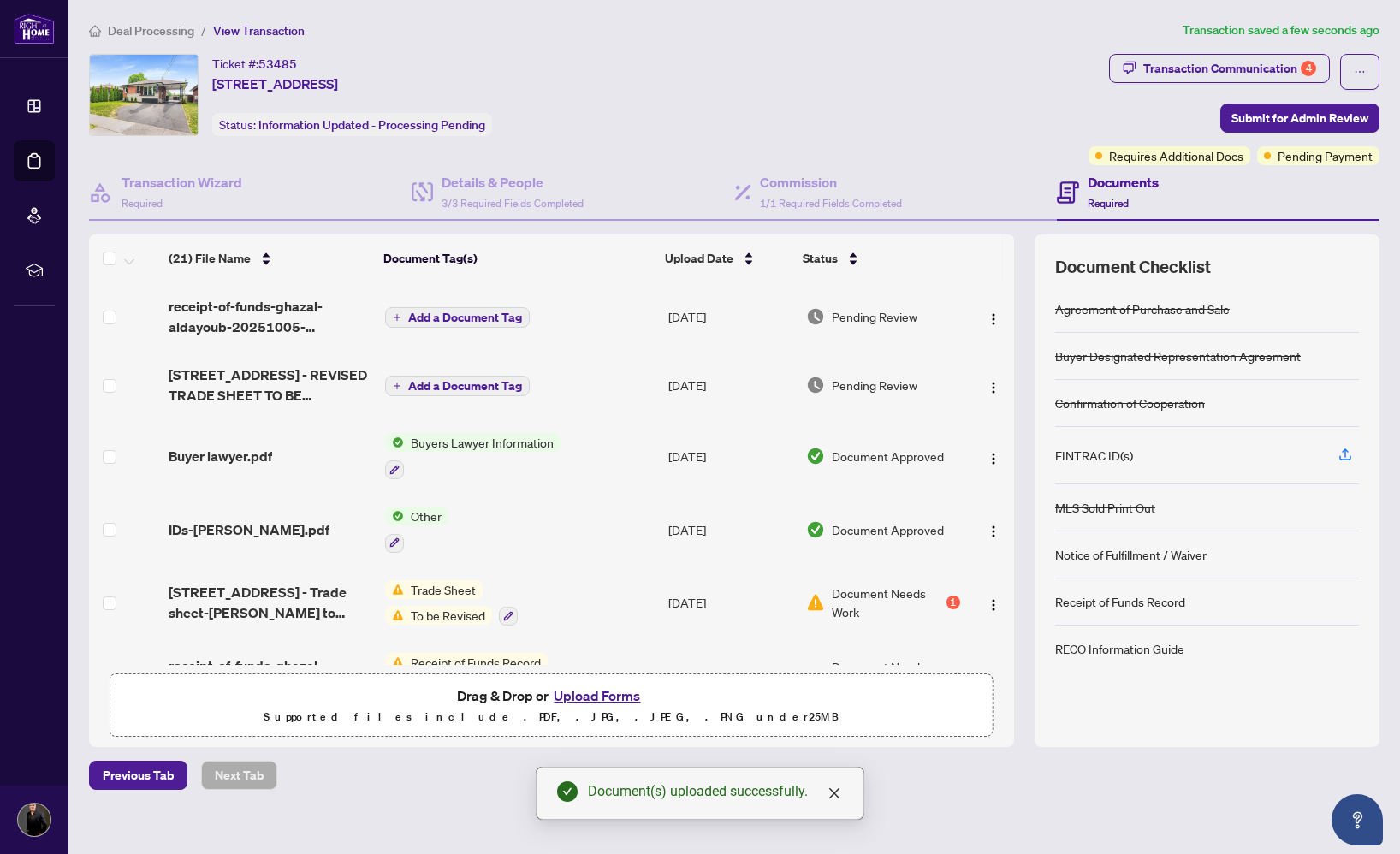
click at [403, 316] on button "Add a Document Tag" at bounding box center [458, 317] width 145 height 21
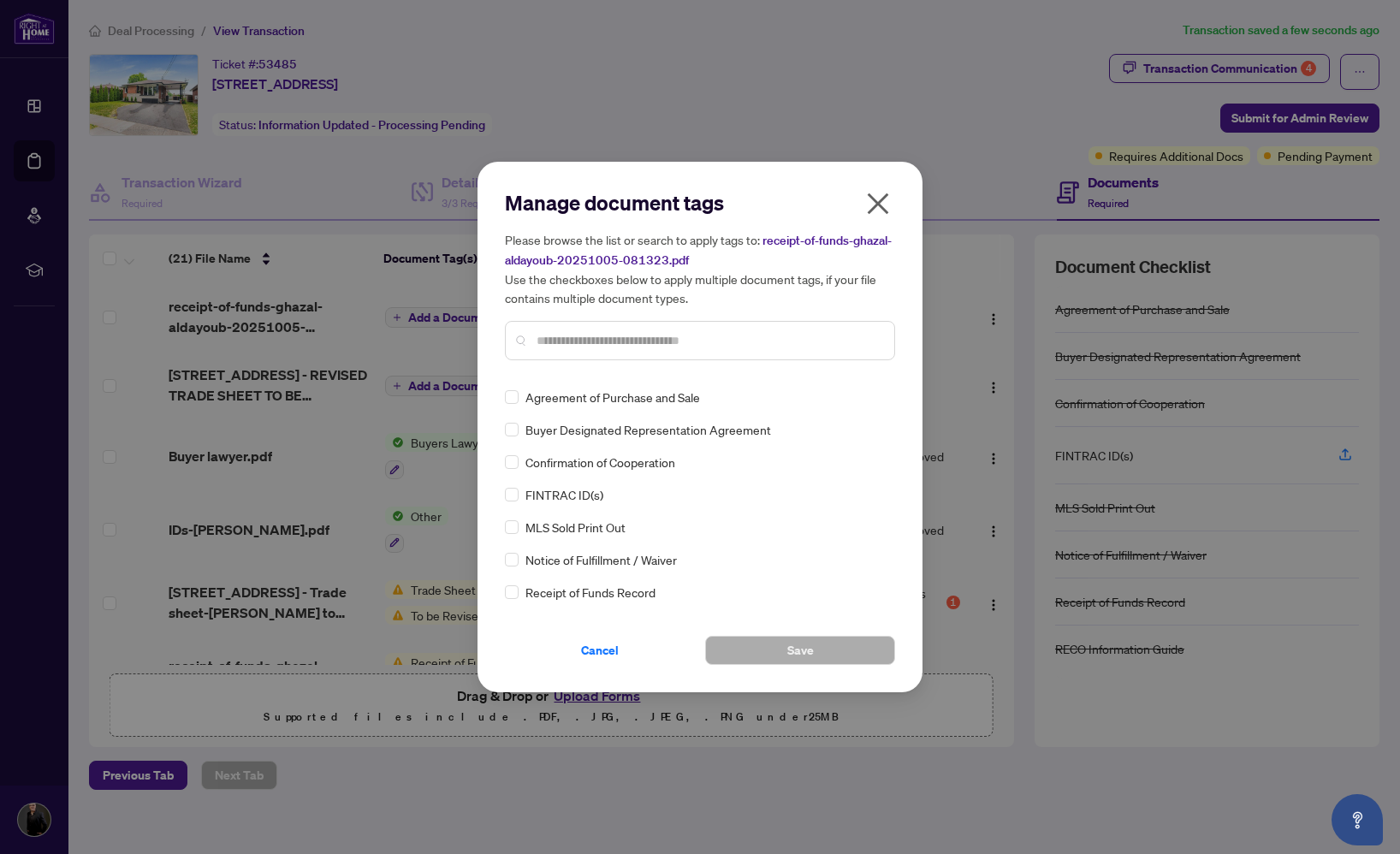
click at [584, 340] on input "text" at bounding box center [708, 341] width 344 height 19
type input "***"
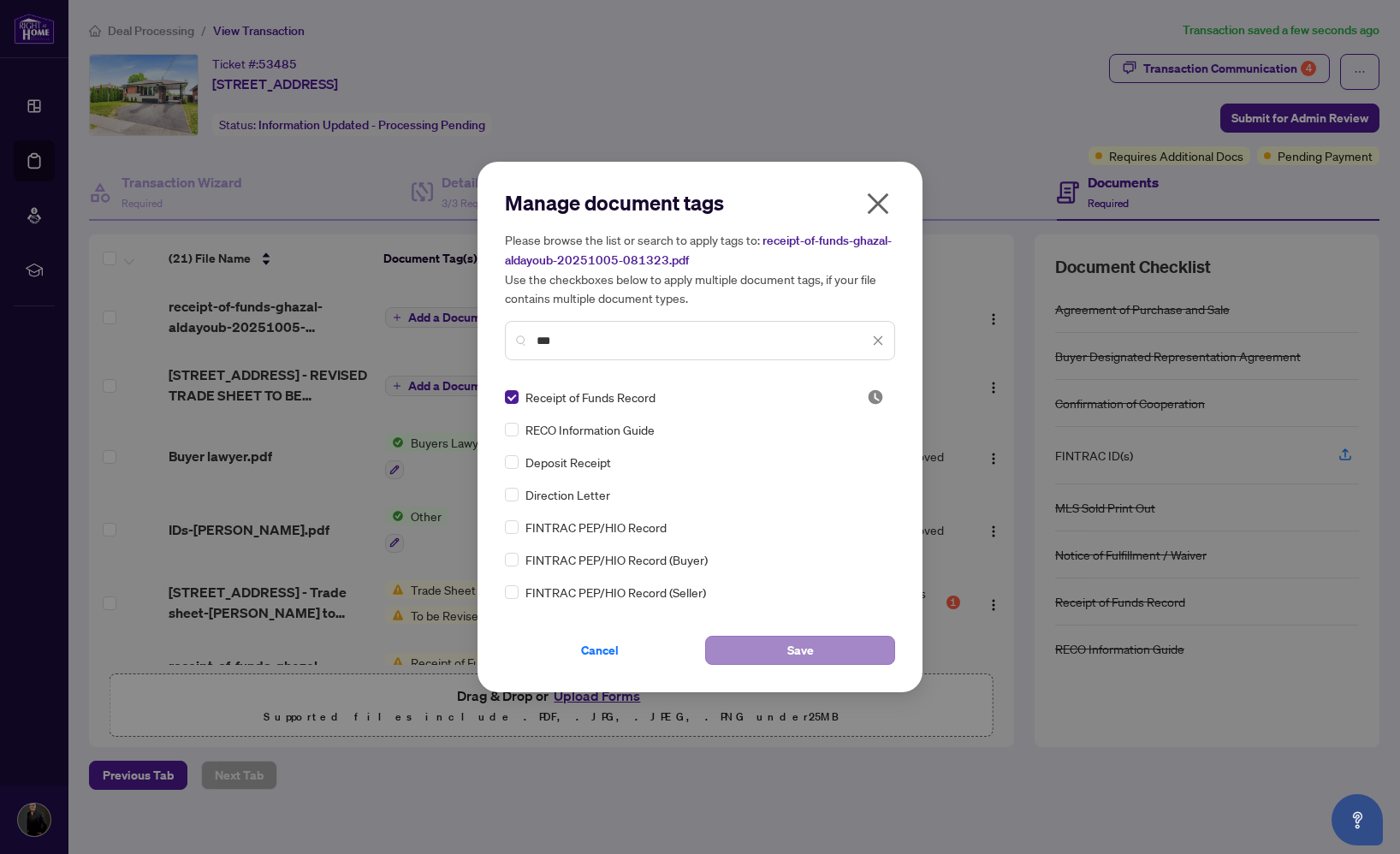
click at [813, 655] on span "Save" at bounding box center [800, 650] width 26 height 27
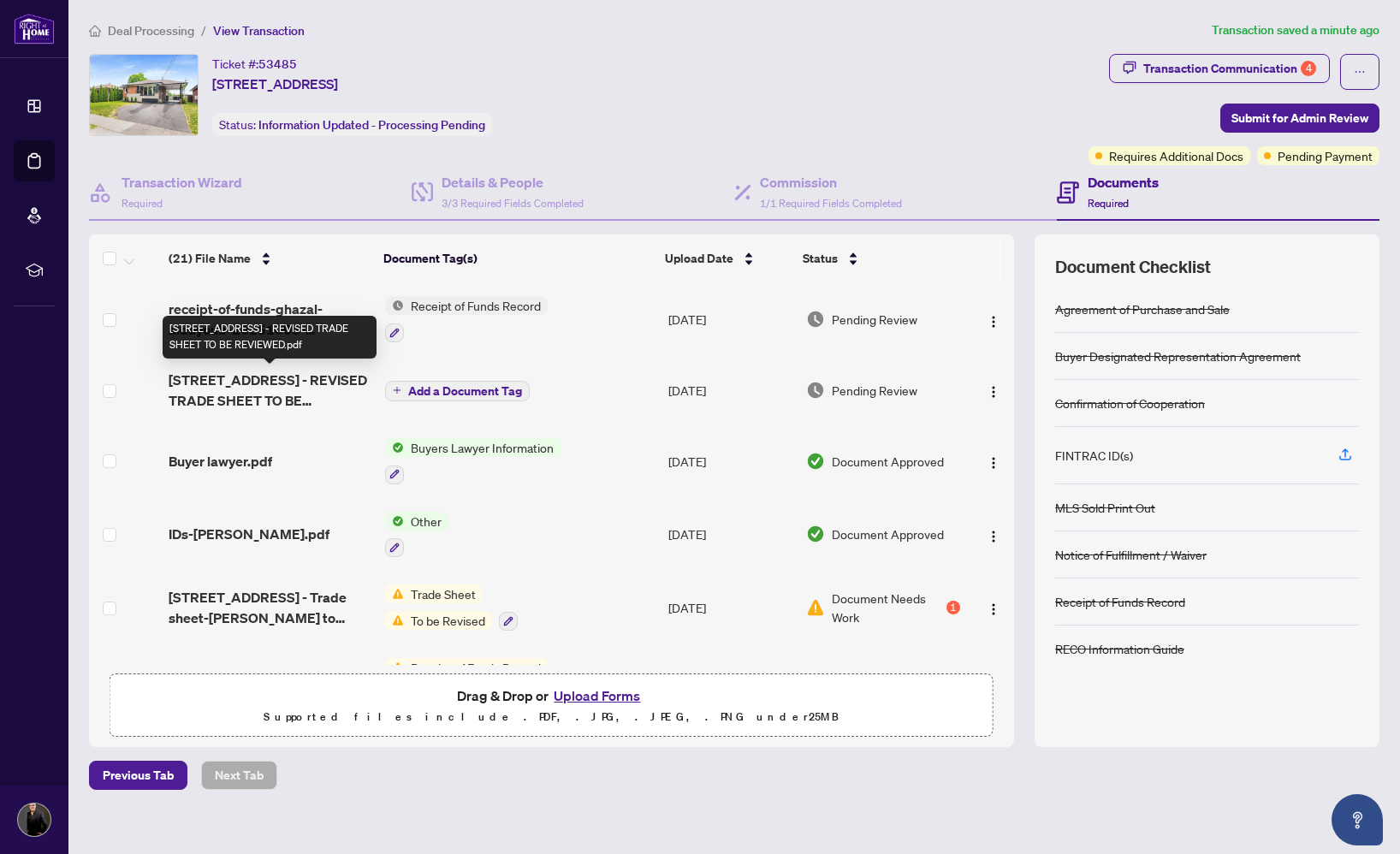
click at [264, 381] on span "[STREET_ADDRESS] - REVISED TRADE SHEET TO BE REVIEWED.pdf" at bounding box center [269, 391] width 202 height 41
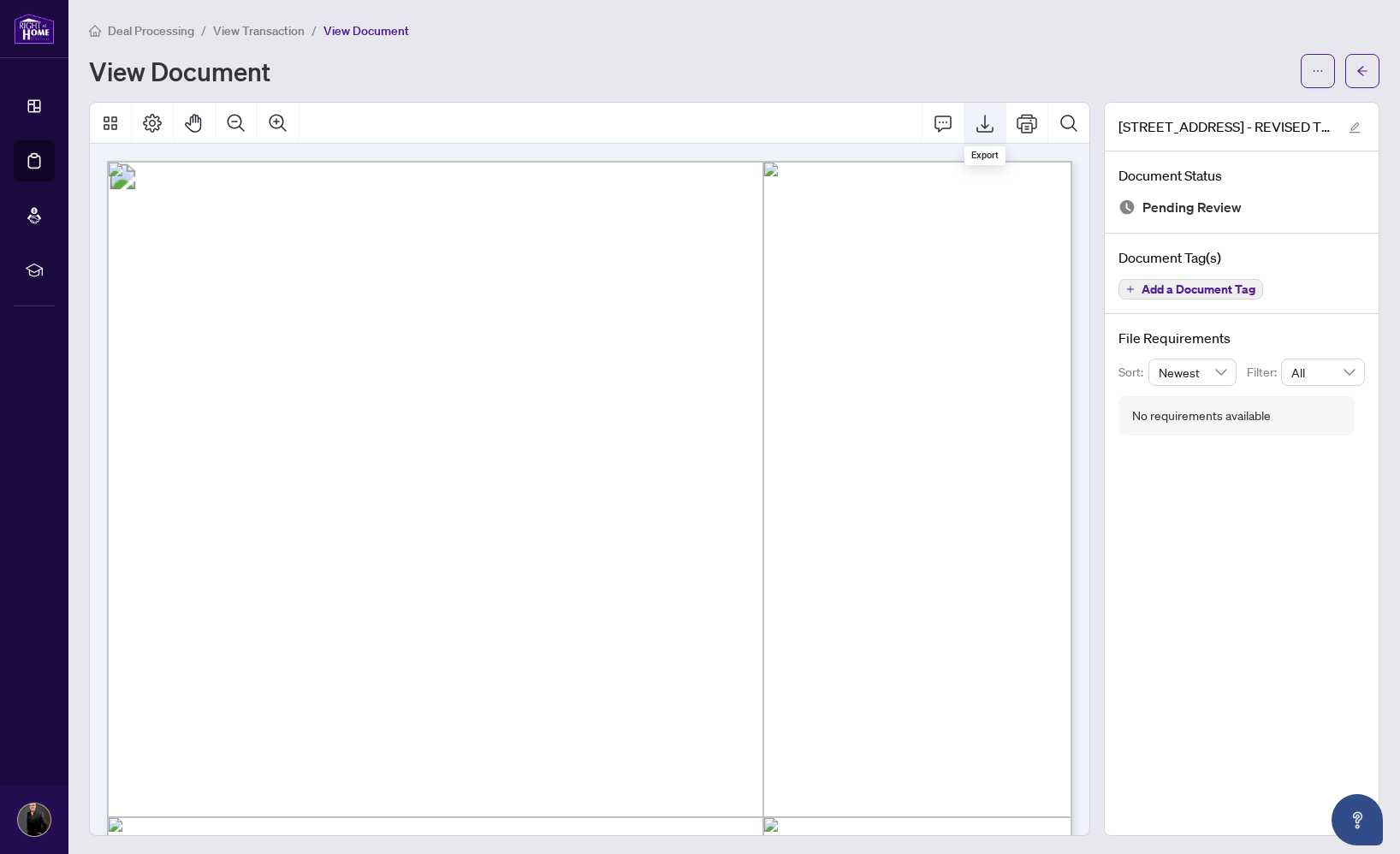
click at [982, 127] on icon "Export" at bounding box center [986, 123] width 21 height 21
click at [785, 25] on div "Deal Processing / View Transaction / View Document" at bounding box center [734, 30] width 1291 height 20
click at [1362, 72] on icon "arrow-left" at bounding box center [1362, 71] width 12 height 12
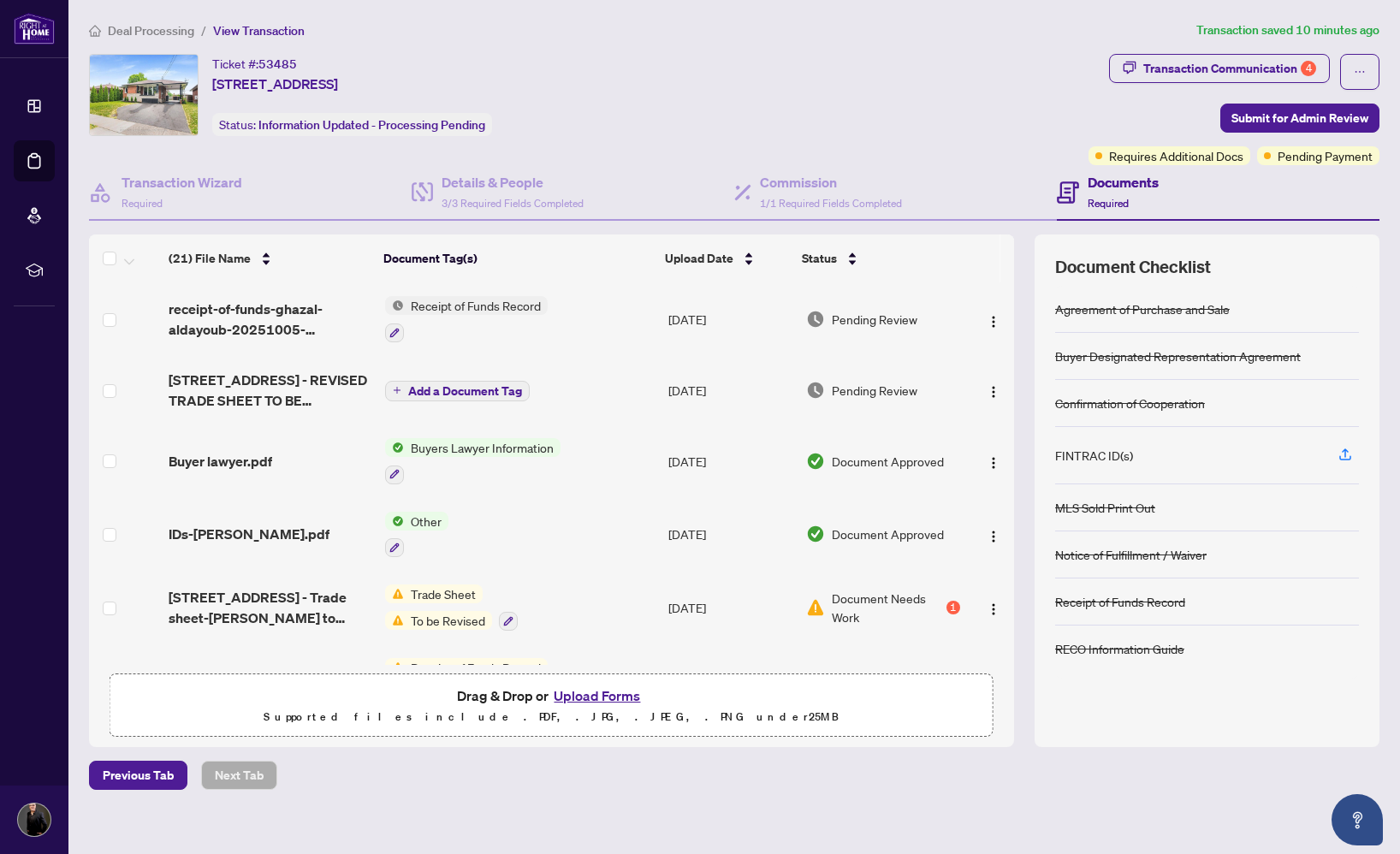
click at [592, 698] on button "Upload Forms" at bounding box center [597, 696] width 97 height 23
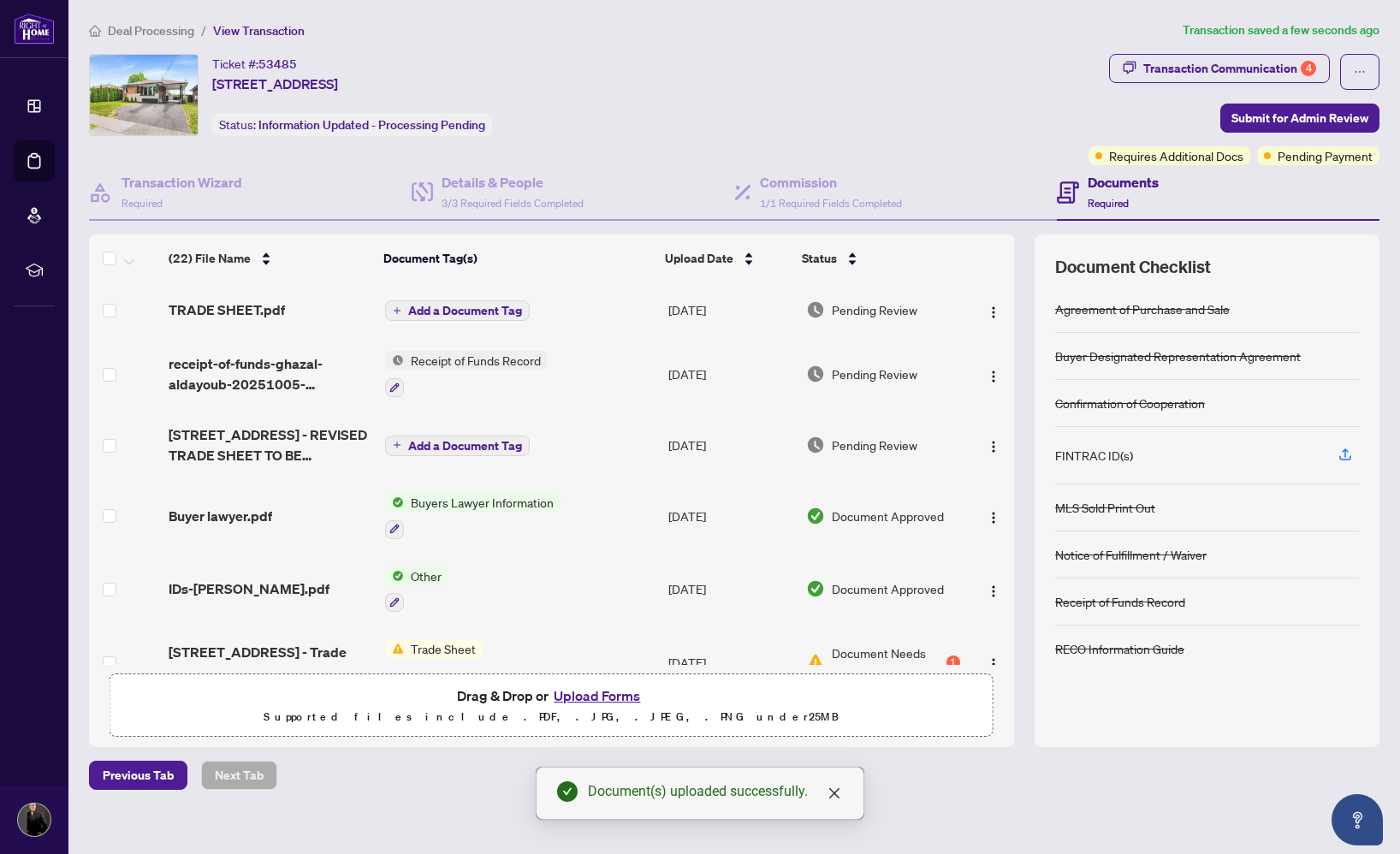
click at [397, 307] on icon "plus" at bounding box center [396, 310] width 8 height 8
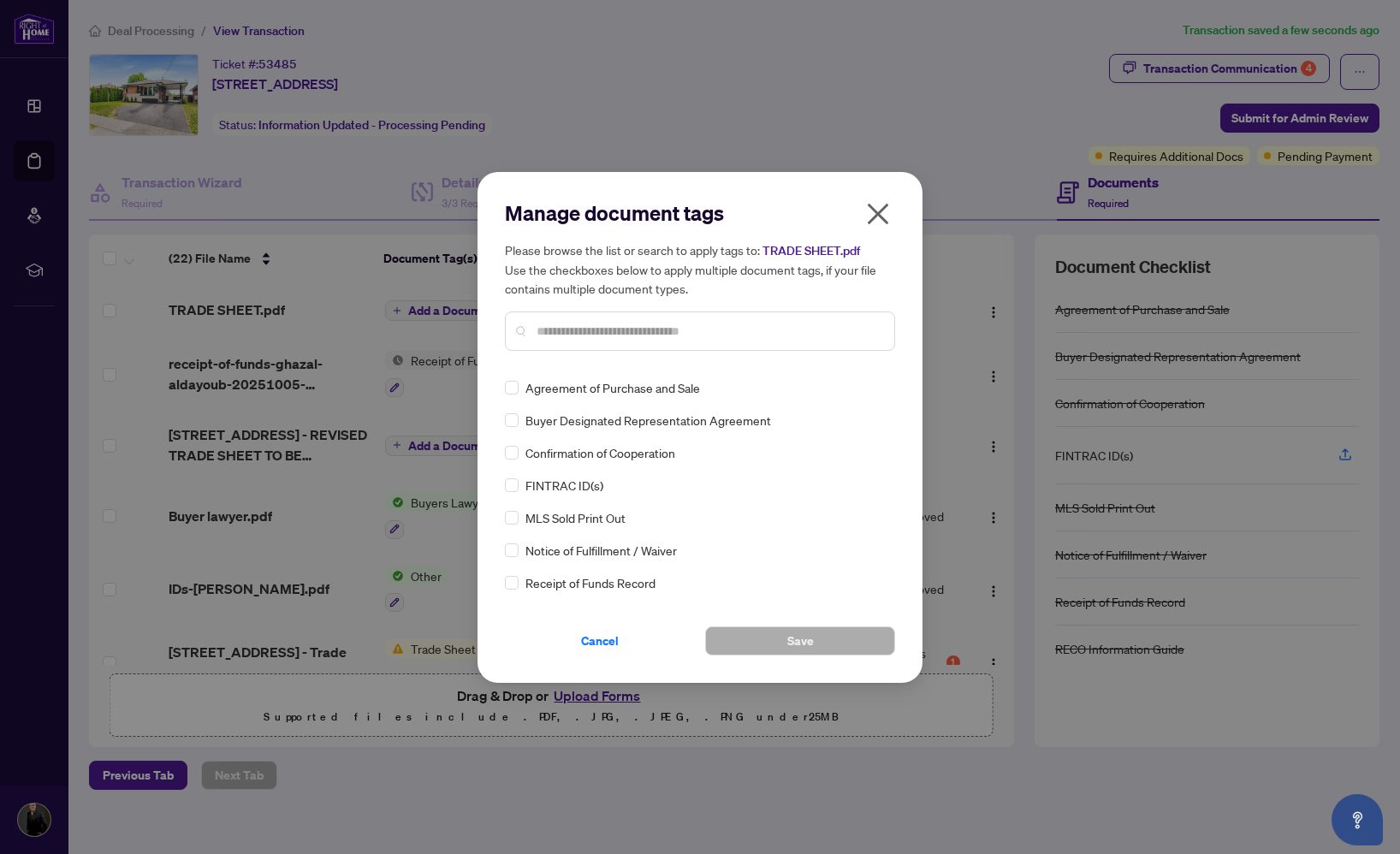
click at [607, 331] on input "text" at bounding box center [708, 331] width 344 height 19
type input "*****"
click at [514, 423] on span at bounding box center [511, 420] width 14 height 14
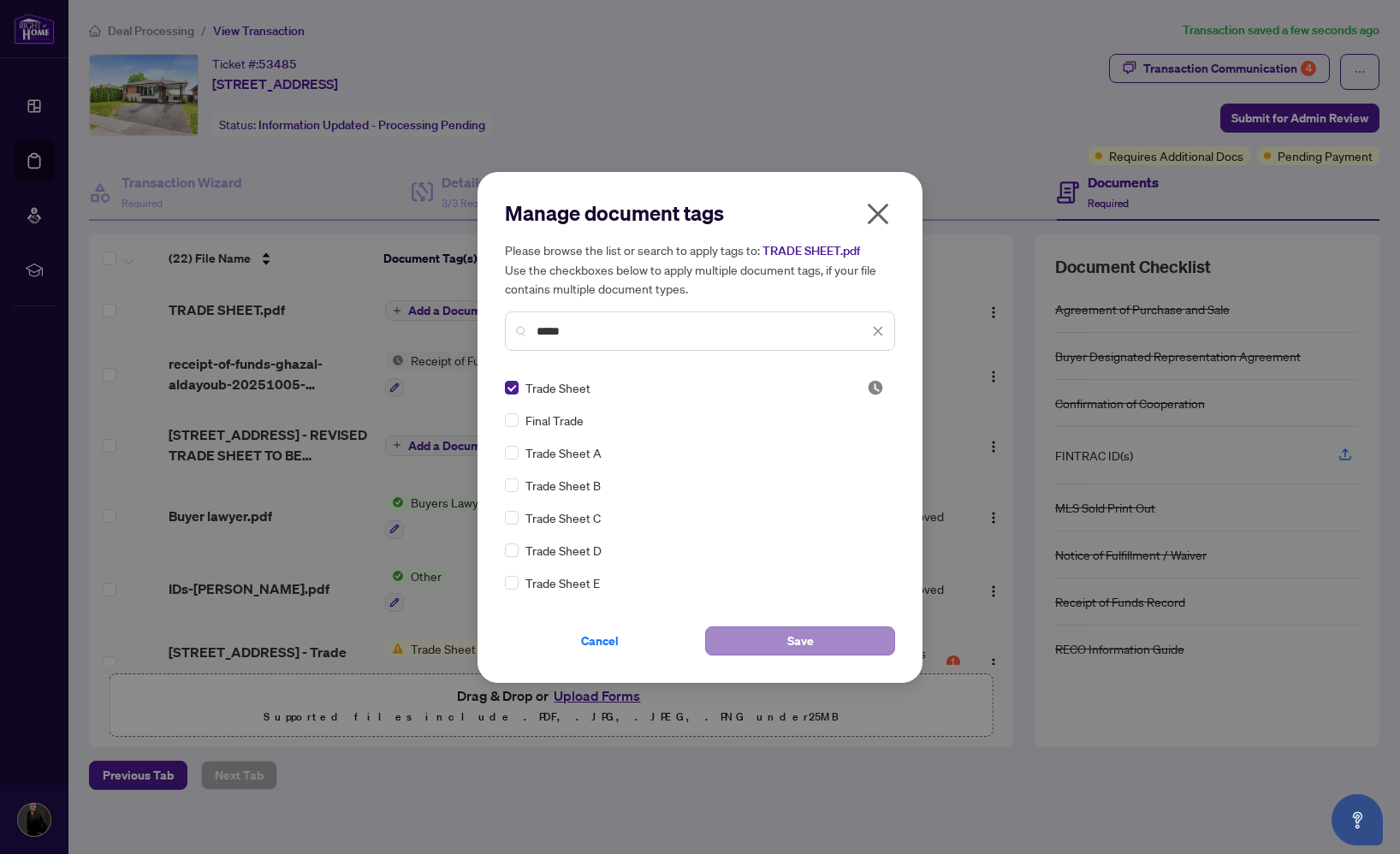
click at [806, 642] on span "Save" at bounding box center [800, 640] width 26 height 27
